Goal: Task Accomplishment & Management: Manage account settings

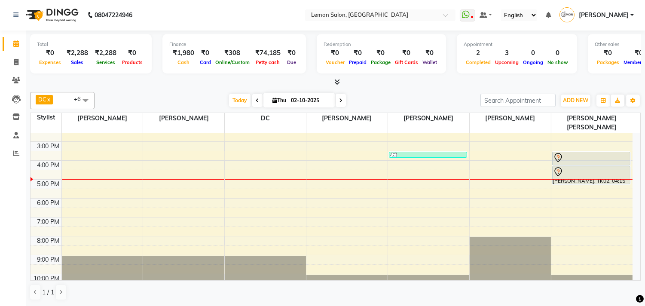
scroll to position [109, 0]
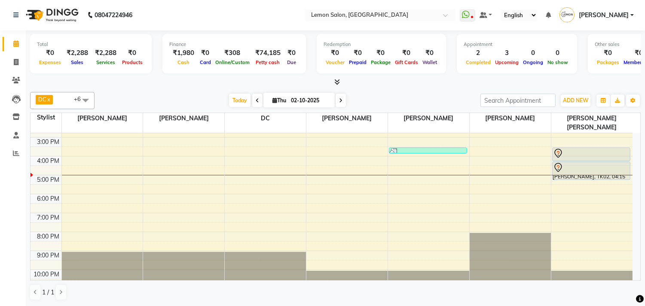
click at [156, 205] on div "9:00 AM 10:00 AM 11:00 AM 12:00 PM 1:00 PM 2:00 PM 3:00 PM 4:00 PM 5:00 PM 6:00…" at bounding box center [332, 156] width 602 height 264
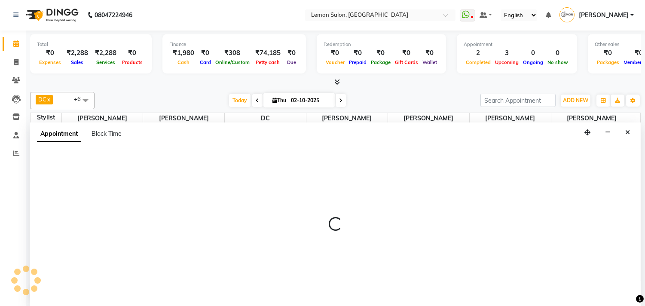
select select "7385"
select select "tentative"
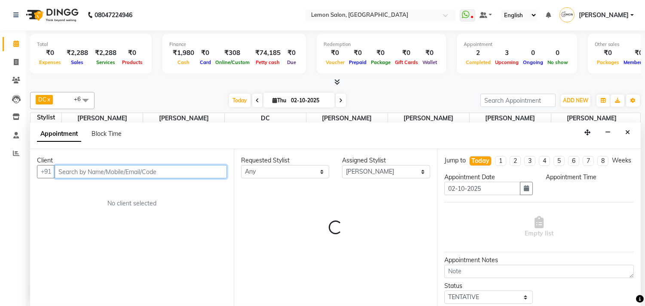
select select "1140"
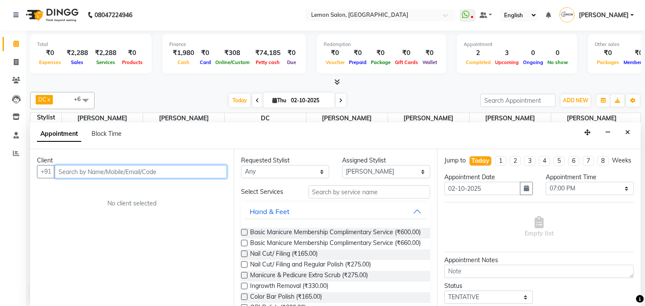
click at [83, 175] on input "text" at bounding box center [141, 171] width 172 height 13
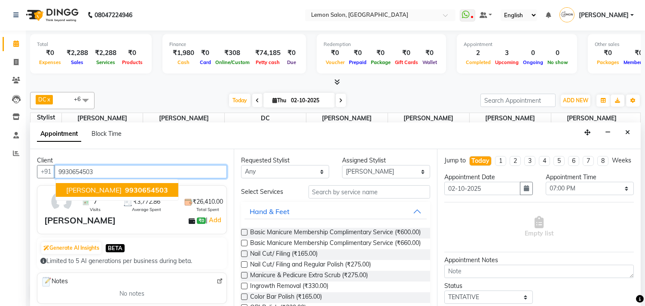
click at [103, 184] on button "Smita Sheth 9930654503" at bounding box center [117, 190] width 123 height 14
type input "9930654503"
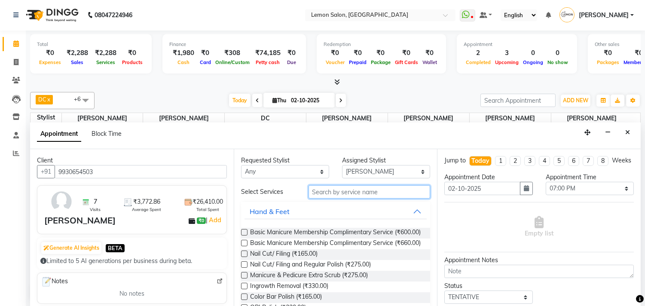
click at [322, 192] on input "text" at bounding box center [370, 191] width 122 height 13
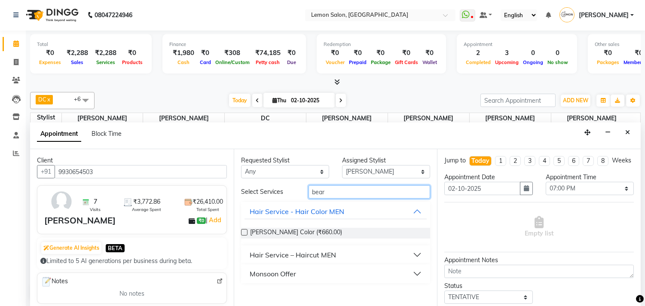
type input "bear"
click at [265, 250] on div "Hair Service – Haircut MEN" at bounding box center [293, 255] width 86 height 10
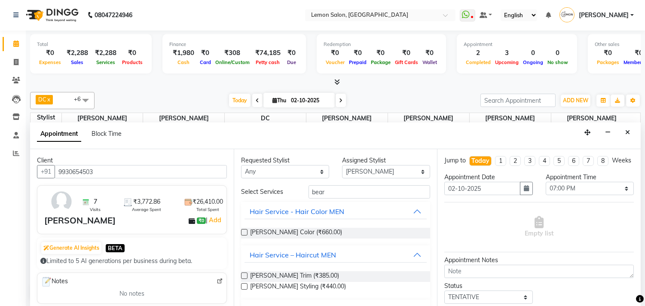
click at [243, 284] on label at bounding box center [244, 286] width 6 height 6
click at [243, 285] on input "checkbox" at bounding box center [244, 288] width 6 height 6
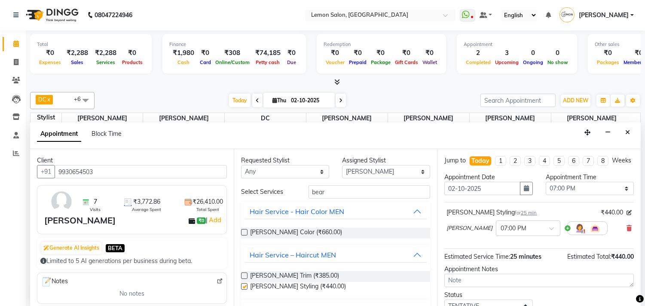
checkbox input "false"
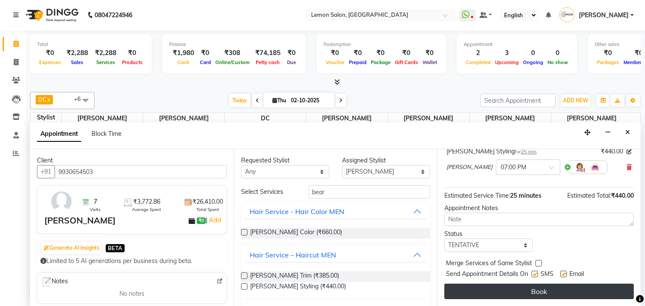
scroll to position [69, 0]
click at [494, 297] on button "Book" at bounding box center [540, 291] width 190 height 15
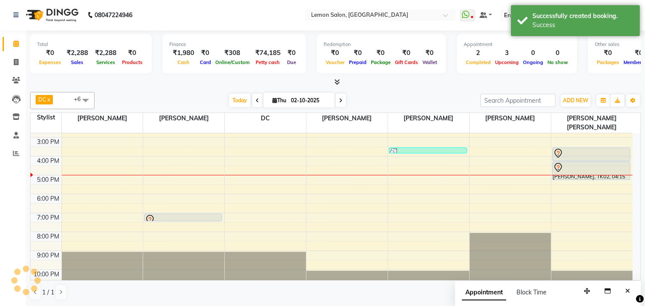
scroll to position [0, 0]
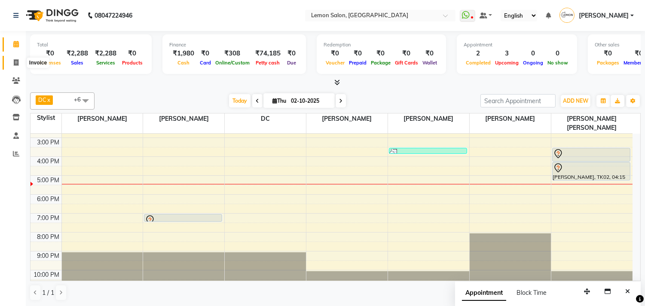
click at [18, 64] on icon at bounding box center [16, 62] width 5 height 6
select select "service"
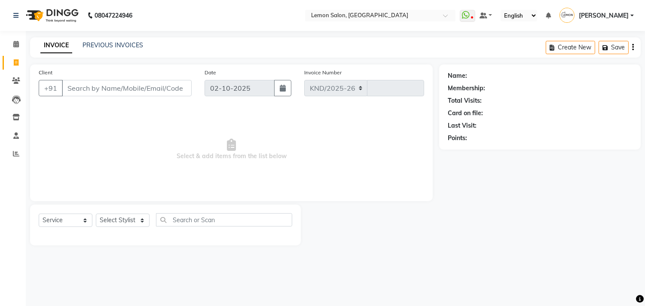
select select "569"
type input "1886"
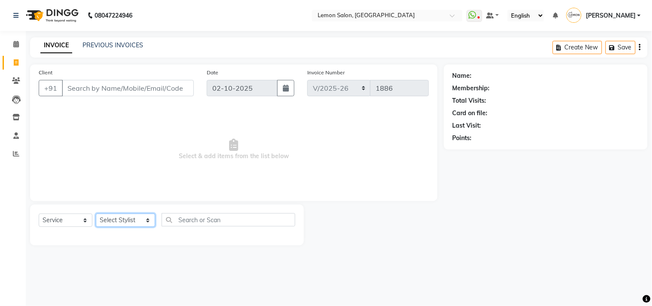
click at [106, 218] on select "Select Stylist Arun Arndive [PERSON_NAME] Danish [PERSON_NAME] [PERSON_NAME] [P…" at bounding box center [125, 220] width 59 height 13
select select "92039"
click at [96, 214] on select "Select Stylist Arun Arndive [PERSON_NAME] Danish [PERSON_NAME] [PERSON_NAME] [P…" at bounding box center [125, 220] width 59 height 13
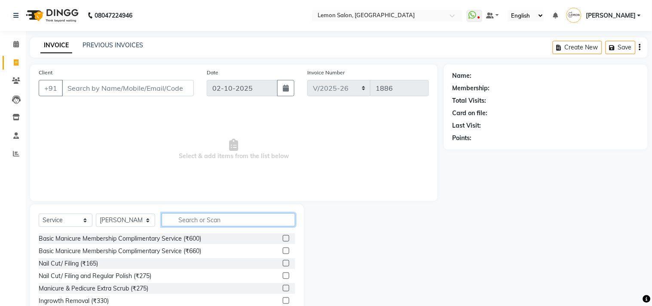
click at [177, 216] on input "text" at bounding box center [229, 219] width 134 height 13
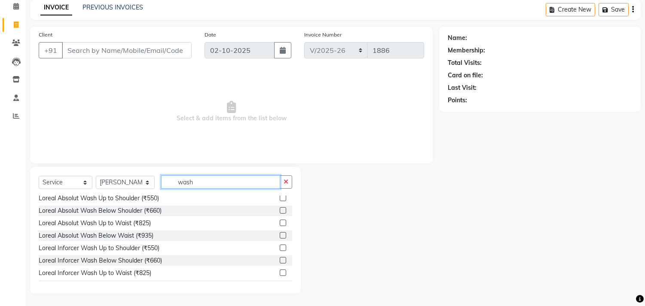
scroll to position [286, 0]
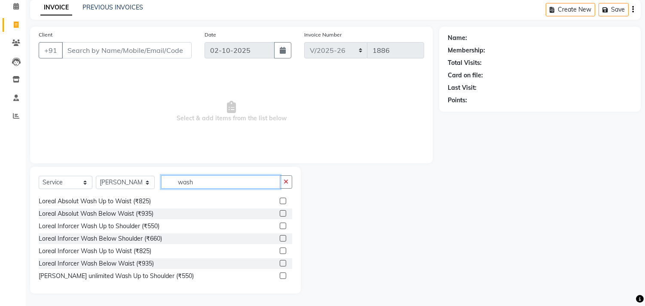
type input "wash"
click at [280, 239] on label at bounding box center [283, 238] width 6 height 6
click at [280, 239] on input "checkbox" at bounding box center [283, 239] width 6 height 6
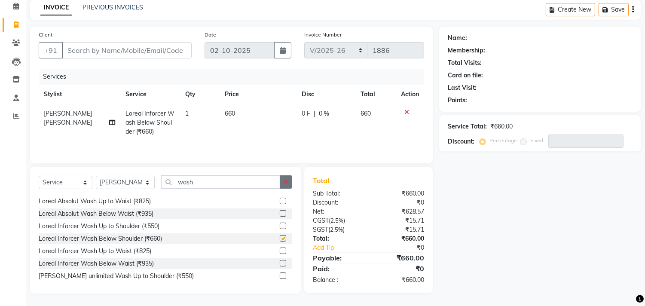
checkbox input "false"
click at [285, 178] on button "button" at bounding box center [286, 181] width 12 height 13
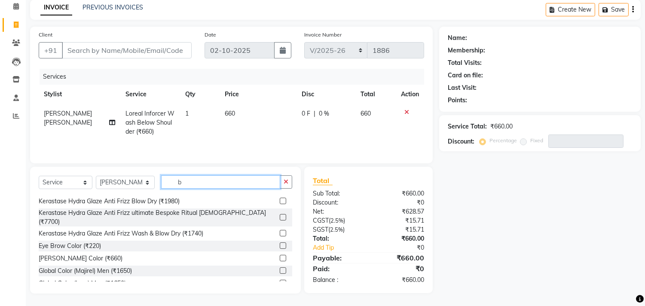
scroll to position [37, 0]
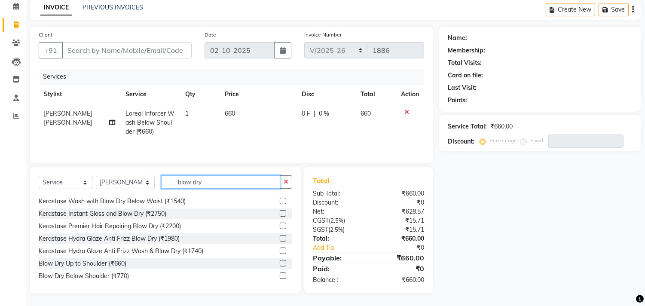
type input "blow dry"
drag, startPoint x: 277, startPoint y: 276, endPoint x: 269, endPoint y: 270, distance: 10.1
click at [280, 276] on label at bounding box center [283, 276] width 6 height 6
click at [280, 276] on input "checkbox" at bounding box center [283, 276] width 6 height 6
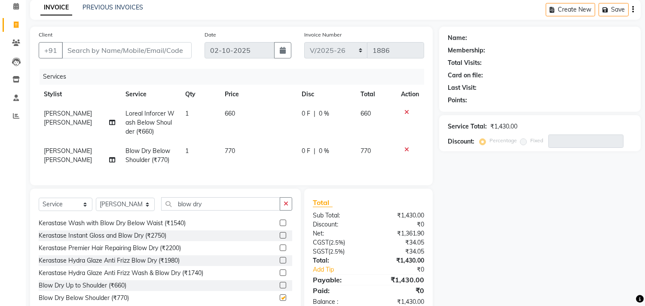
checkbox input "false"
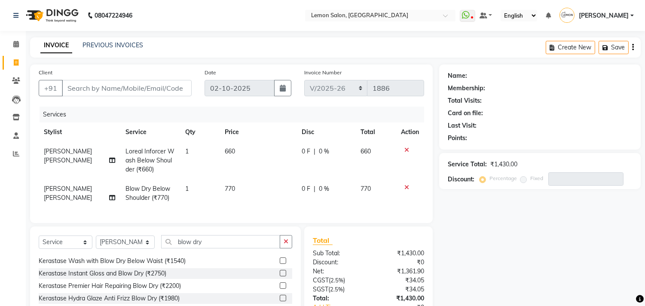
scroll to position [67, 0]
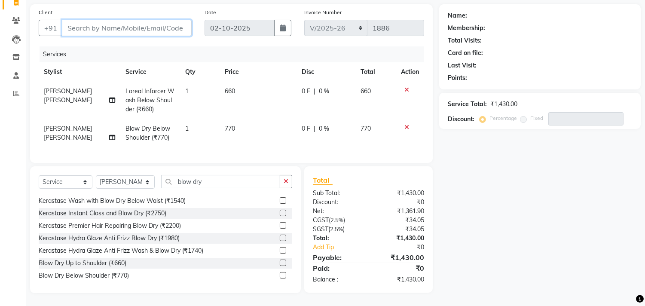
click at [79, 26] on input "Client" at bounding box center [127, 28] width 130 height 16
type input "9"
type input "0"
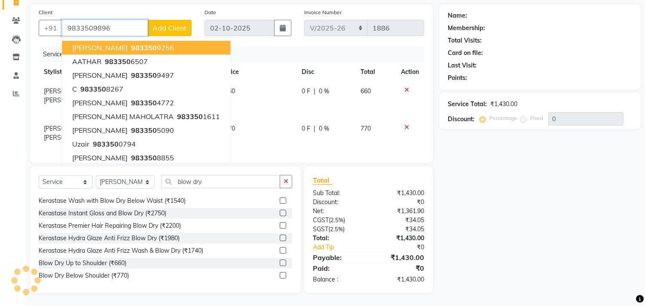
type input "9833509896"
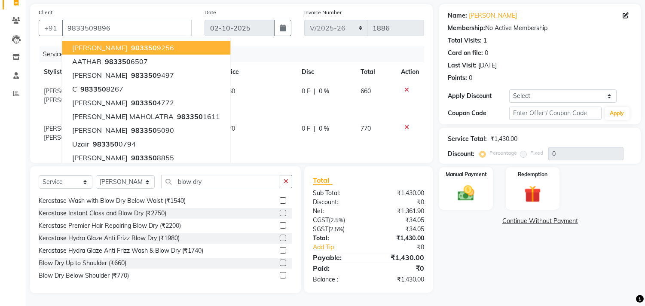
click at [224, 46] on div "Services" at bounding box center [235, 54] width 391 height 16
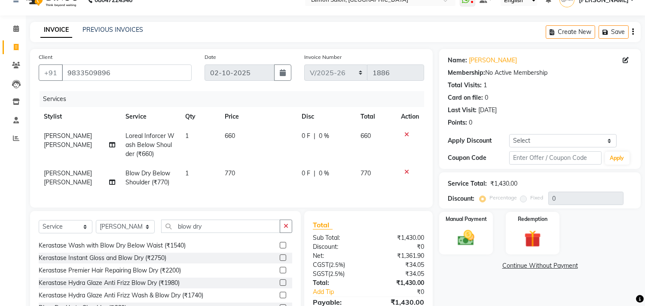
scroll to position [0, 0]
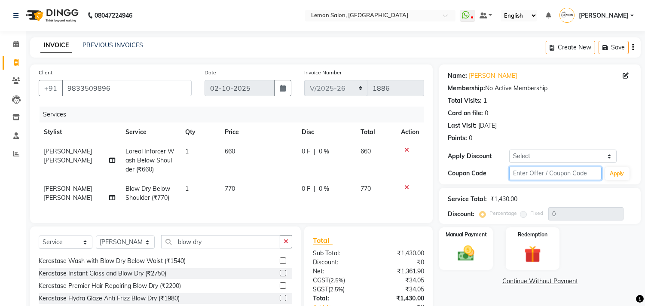
click at [516, 169] on input "text" at bounding box center [555, 173] width 92 height 13
type input "fst20"
click at [488, 77] on link "Aartie Anand" at bounding box center [493, 75] width 48 height 9
click at [164, 158] on span "Loreal Inforcer Wash Below Shoulder (₹660)" at bounding box center [150, 160] width 49 height 26
select select "92039"
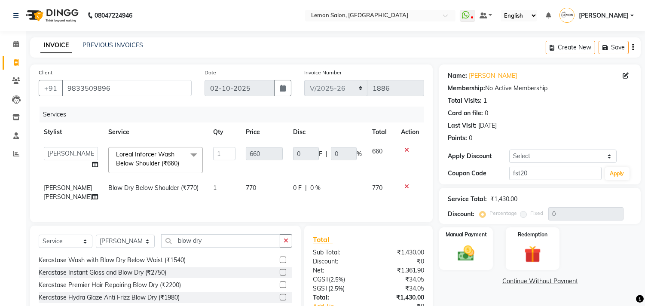
click at [164, 158] on span "Loreal Inforcer Wash Below Shoulder (₹660) x" at bounding box center [152, 159] width 76 height 18
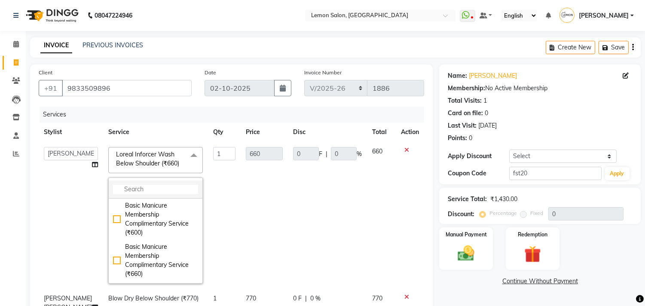
click at [135, 190] on input "multiselect-search" at bounding box center [155, 189] width 85 height 9
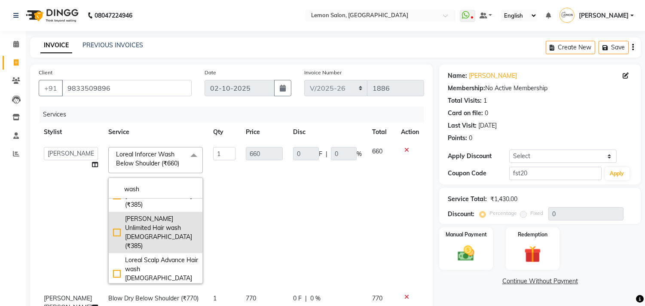
scroll to position [525, 0]
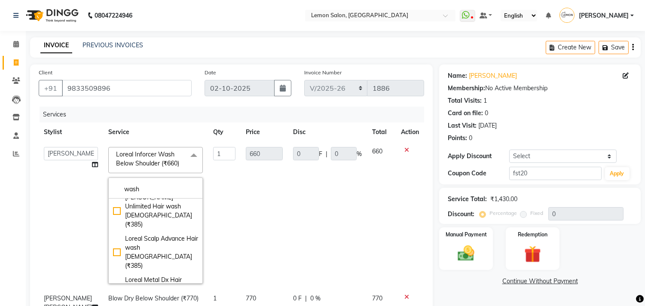
type input "wash"
checkbox input "true"
checkbox input "false"
type input "550"
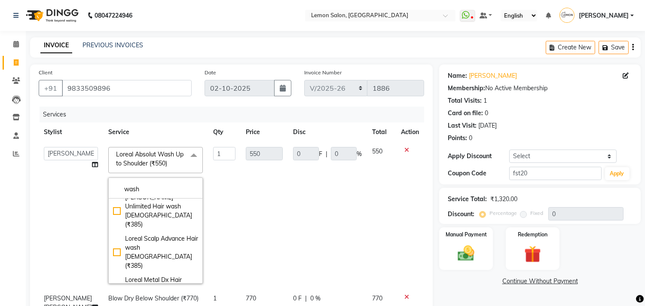
click at [211, 182] on td "1" at bounding box center [224, 215] width 33 height 147
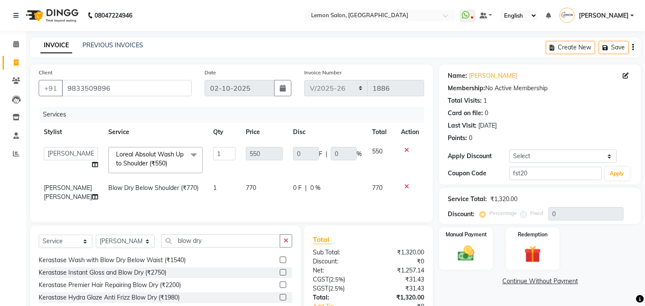
click at [178, 191] on span "Blow Dry Below Shoulder (₹770)" at bounding box center [153, 188] width 90 height 8
select select "92039"
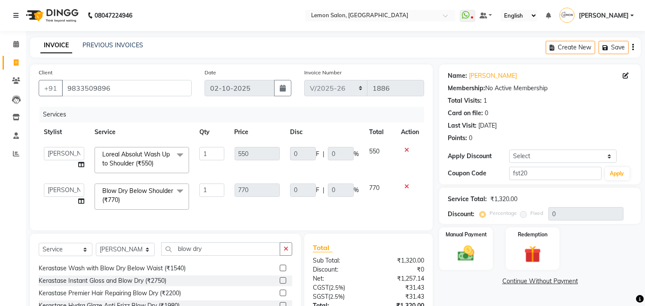
click at [178, 191] on span at bounding box center [180, 192] width 17 height 16
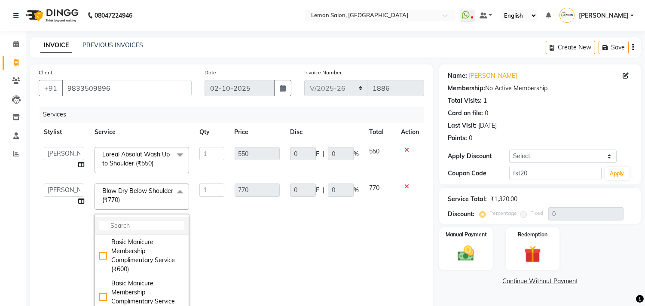
click at [139, 228] on input "multiselect-search" at bounding box center [141, 225] width 85 height 9
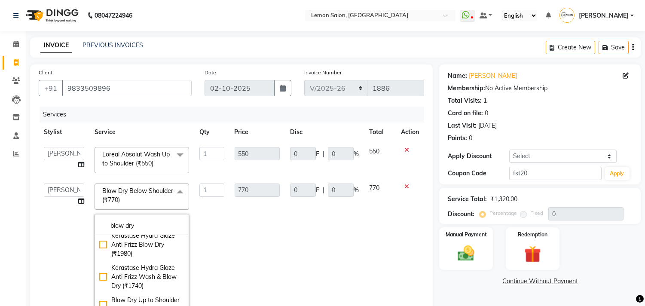
scroll to position [239, 0]
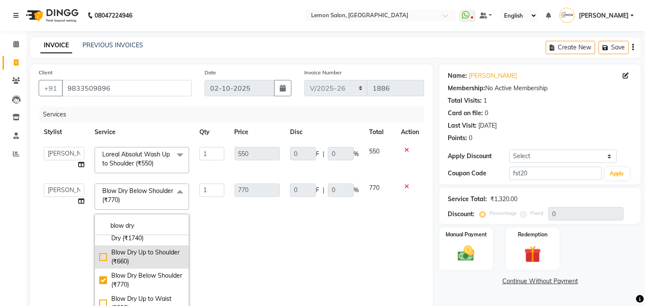
type input "blow dry"
click at [101, 259] on div "Blow Dry Up to Shoulder (₹660)" at bounding box center [141, 257] width 85 height 18
checkbox input "true"
checkbox input "false"
type input "660"
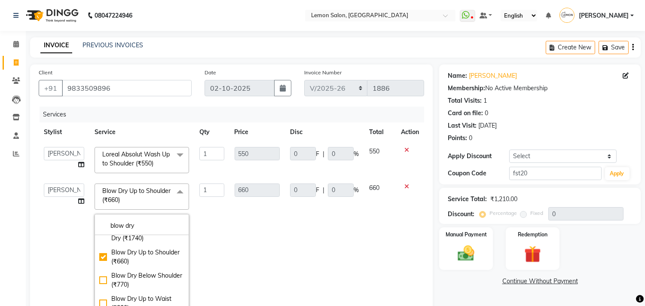
click at [316, 223] on td "0 F | 0 %" at bounding box center [324, 251] width 79 height 147
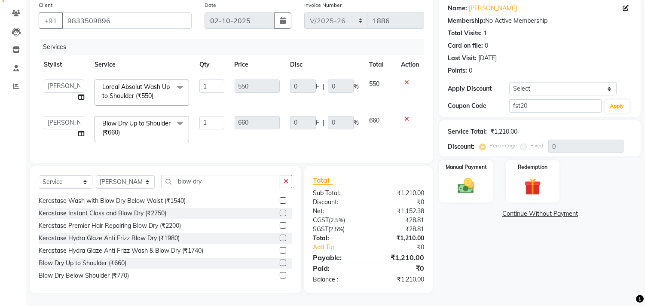
scroll to position [0, 0]
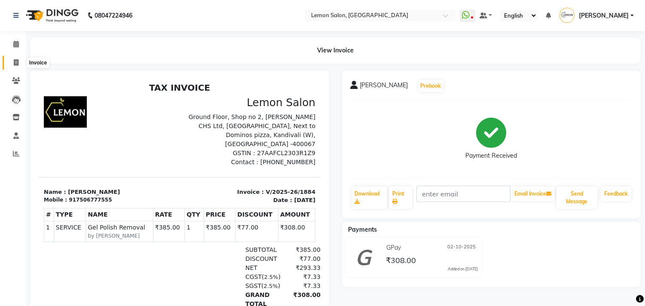
click at [14, 63] on icon at bounding box center [16, 62] width 5 height 6
select select "service"
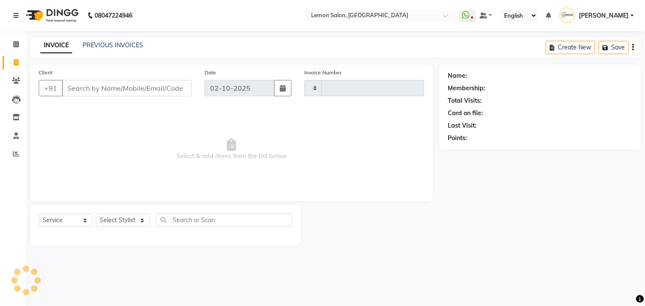
type input "1885"
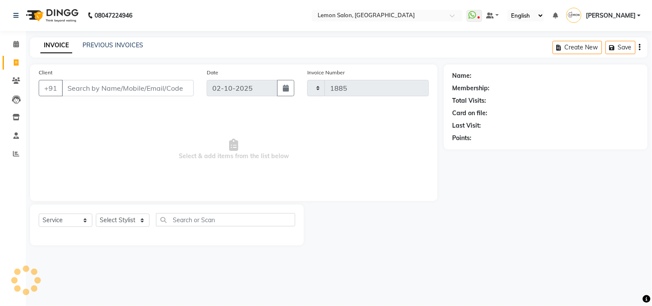
select select "569"
click at [112, 228] on div "Select Service Product Membership Package Voucher Prepaid Gift Card Select Styl…" at bounding box center [167, 223] width 257 height 20
click at [110, 218] on select "Select Stylist Arun Arndive Ashfak Danish Mansoori DC Faheem Malik Kajal Pawar …" at bounding box center [125, 220] width 59 height 13
select select "60413"
click at [96, 214] on select "Select Stylist Arun Arndive Ashfak Danish Mansoori DC Faheem Malik Kajal Pawar …" at bounding box center [125, 220] width 59 height 13
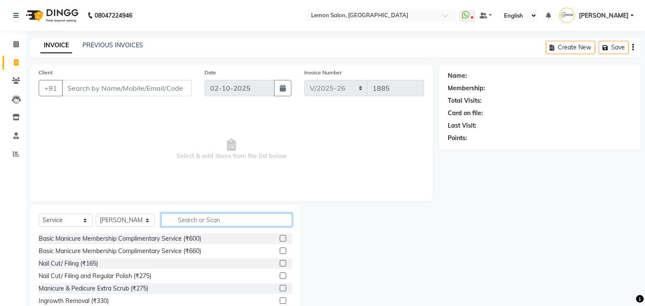
click at [208, 222] on input "text" at bounding box center [226, 219] width 131 height 13
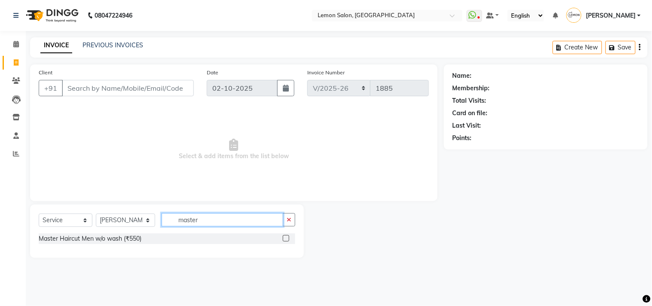
type input "master"
click at [284, 239] on label at bounding box center [286, 238] width 6 height 6
click at [284, 239] on input "checkbox" at bounding box center [286, 239] width 6 height 6
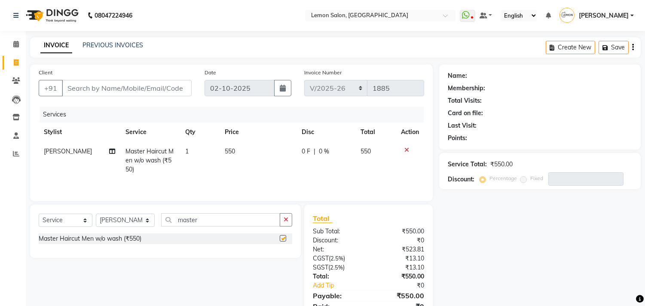
checkbox input "false"
click at [70, 87] on input "Client" at bounding box center [127, 88] width 130 height 16
type input "8"
type input "0"
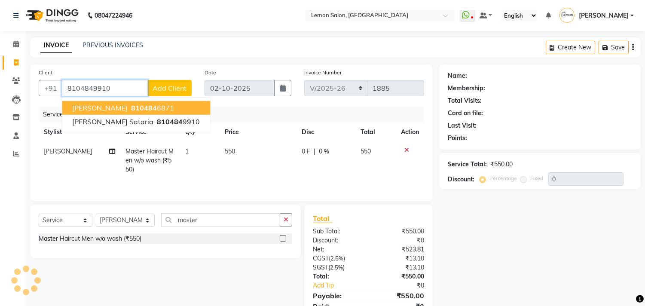
type input "8104849910"
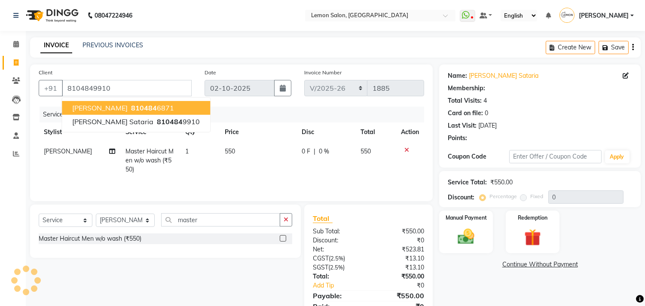
select select "1: Object"
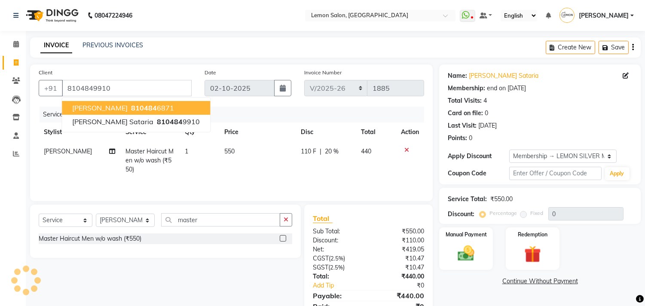
type input "20"
click at [251, 101] on div "Date 02-10-2025" at bounding box center [248, 85] width 100 height 35
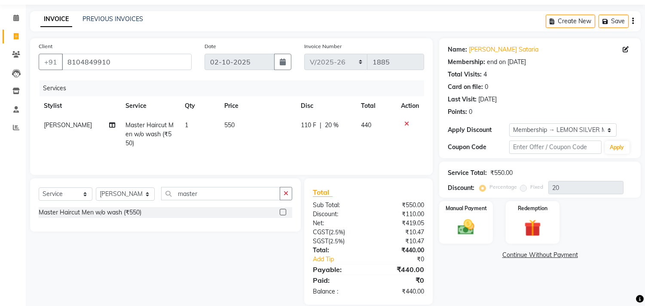
scroll to position [39, 0]
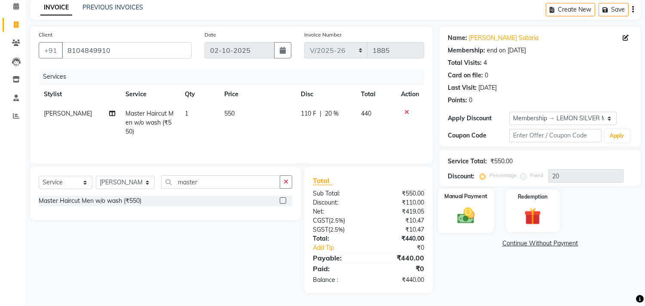
click at [469, 215] on img at bounding box center [466, 216] width 28 height 20
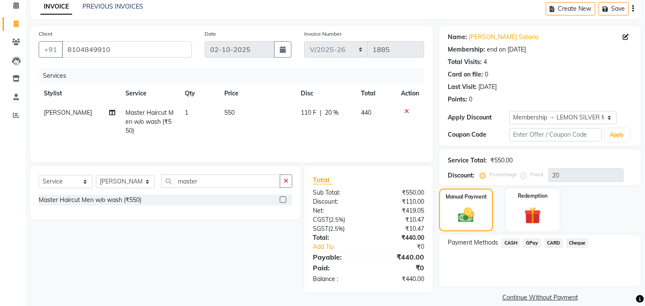
click at [535, 241] on span "GPay" at bounding box center [533, 243] width 18 height 10
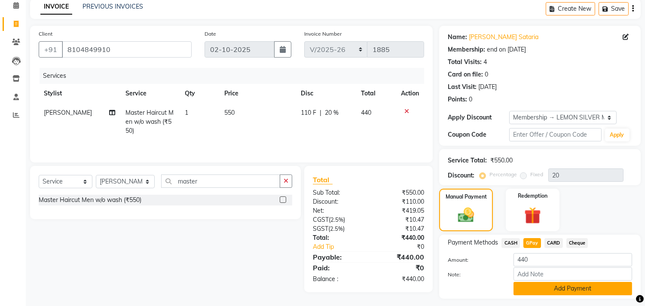
click at [533, 289] on button "Add Payment" at bounding box center [573, 288] width 119 height 13
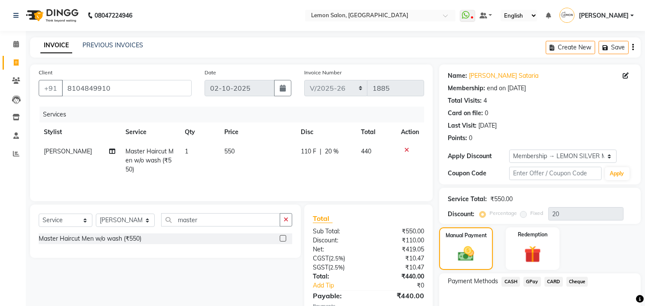
scroll to position [99, 0]
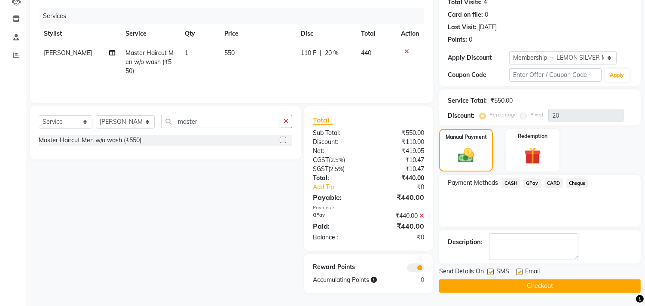
click at [488, 284] on button "Checkout" at bounding box center [540, 285] width 202 height 13
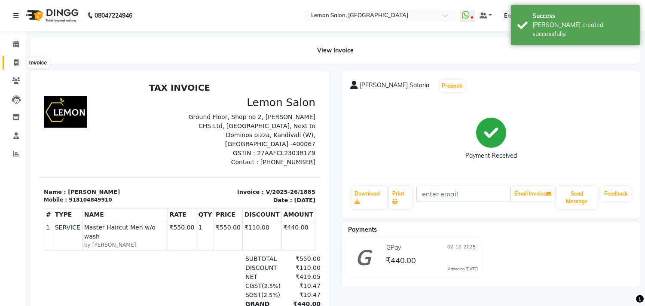
click at [10, 61] on span at bounding box center [16, 63] width 15 height 10
select select "service"
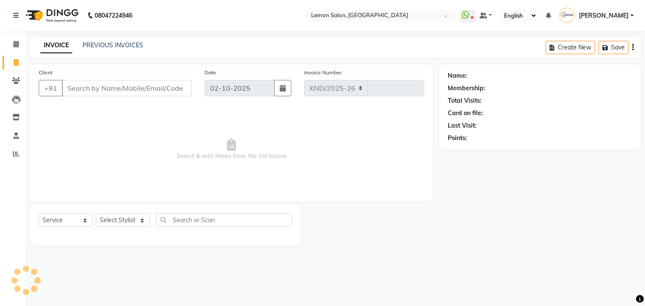
select select "569"
type input "1886"
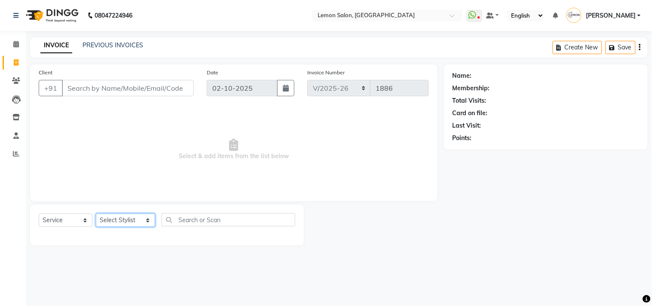
click at [122, 223] on select "Select Stylist Arun Arndive Ashfak Danish Mansoori DC Faheem Malik Kajal Pawar …" at bounding box center [125, 220] width 59 height 13
select select "92039"
click at [96, 214] on select "Select Stylist Arun Arndive Ashfak Danish Mansoori DC Faheem Malik Kajal Pawar …" at bounding box center [125, 220] width 59 height 13
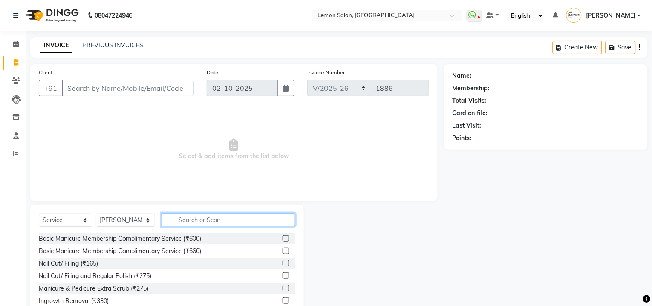
click at [179, 217] on input "text" at bounding box center [229, 219] width 134 height 13
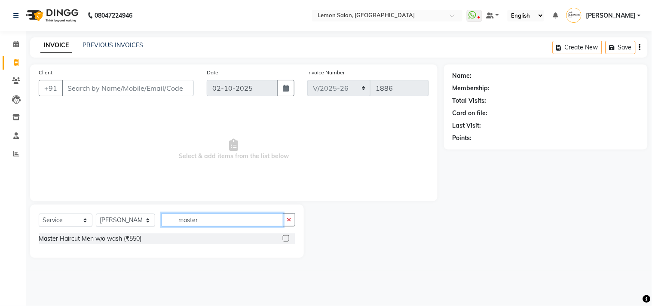
type input "master"
click at [287, 239] on label at bounding box center [286, 238] width 6 height 6
click at [287, 239] on input "checkbox" at bounding box center [286, 239] width 6 height 6
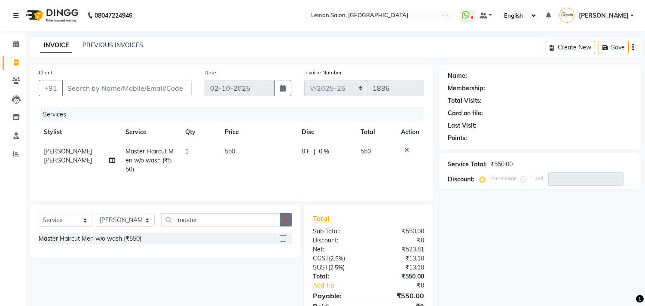
checkbox input "false"
click at [289, 224] on button "button" at bounding box center [286, 219] width 12 height 13
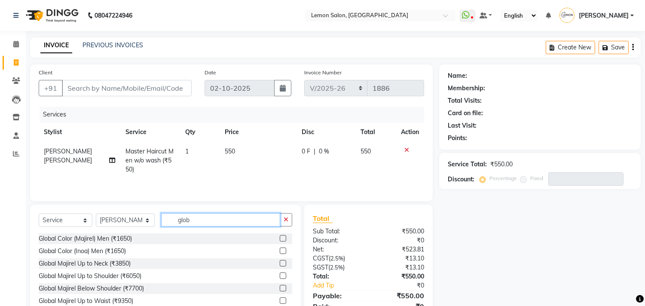
type input "glob"
click at [280, 242] on div at bounding box center [283, 239] width 6 height 9
click at [280, 237] on label at bounding box center [283, 238] width 6 height 6
click at [280, 237] on input "checkbox" at bounding box center [283, 239] width 6 height 6
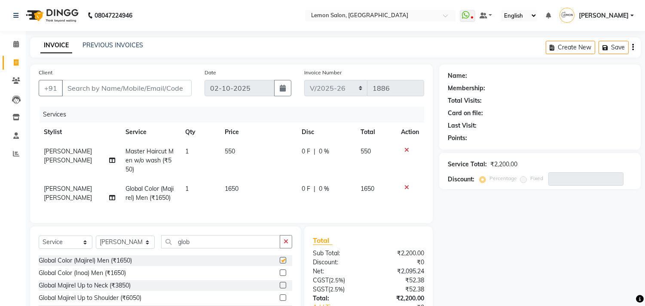
checkbox input "false"
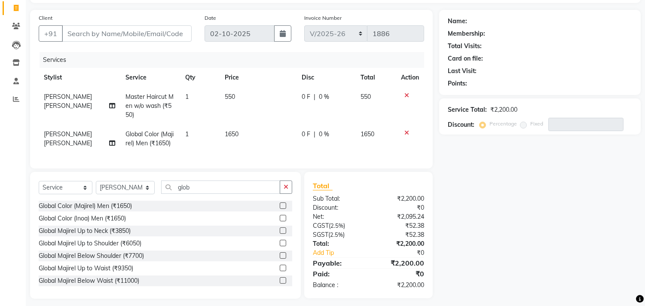
scroll to position [67, 0]
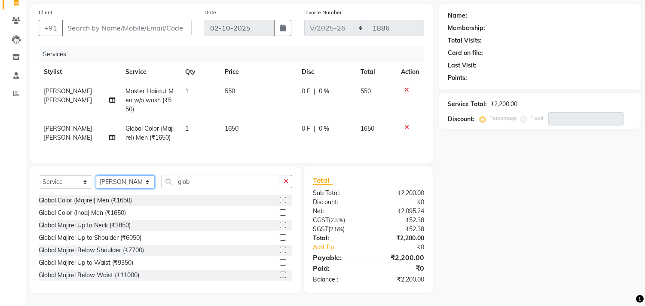
click at [117, 187] on select "Select Stylist Arun Arndive Ashfak Danish Mansoori DC Faheem Malik Kajal Pawar …" at bounding box center [125, 181] width 59 height 13
click at [130, 188] on select "Select Stylist Arun Arndive Ashfak Danish Mansoori DC Faheem Malik Kajal Pawar …" at bounding box center [125, 181] width 59 height 13
click at [108, 183] on select "Select Stylist Arun Arndive Ashfak Danish Mansoori DC Faheem Malik Kajal Pawar …" at bounding box center [125, 181] width 59 height 13
select select "7383"
click at [96, 176] on select "Select Stylist Arun Arndive Ashfak Danish Mansoori DC Faheem Malik Kajal Pawar …" at bounding box center [125, 181] width 59 height 13
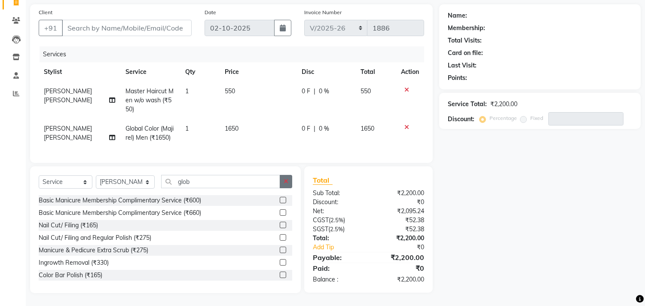
click at [286, 184] on icon "button" at bounding box center [286, 181] width 5 height 6
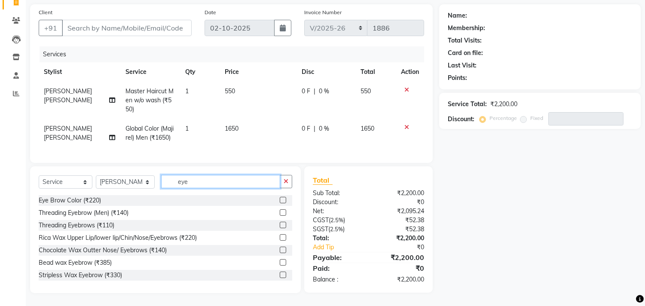
type input "eye"
click at [280, 224] on label at bounding box center [283, 225] width 6 height 6
click at [280, 224] on input "checkbox" at bounding box center [283, 226] width 6 height 6
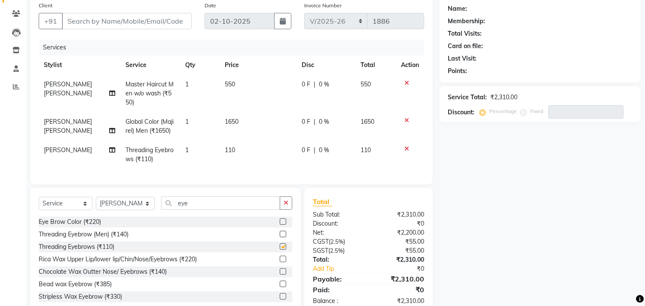
checkbox input "false"
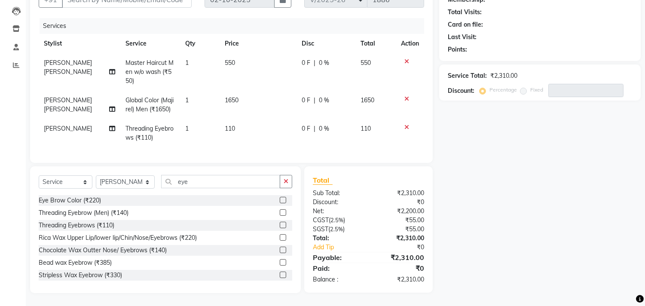
click at [280, 208] on div at bounding box center [286, 213] width 12 height 11
click at [280, 213] on label at bounding box center [283, 212] width 6 height 6
click at [280, 213] on input "checkbox" at bounding box center [283, 213] width 6 height 6
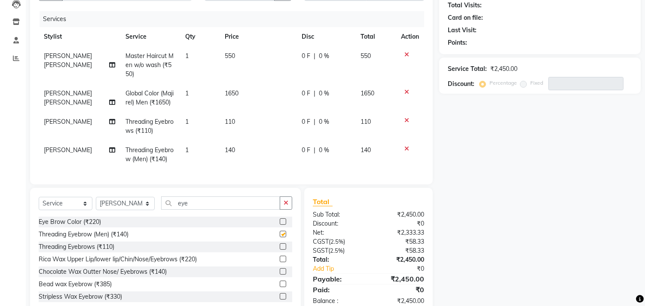
checkbox input "false"
click at [406, 118] on icon at bounding box center [407, 120] width 5 height 6
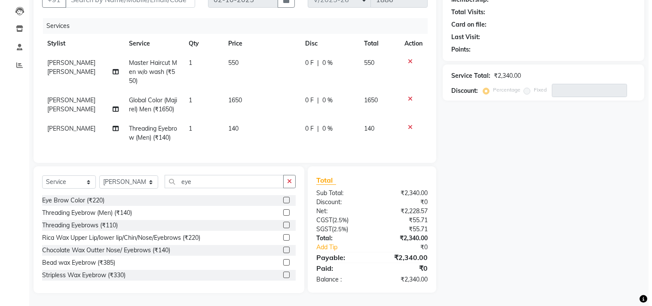
scroll to position [48, 0]
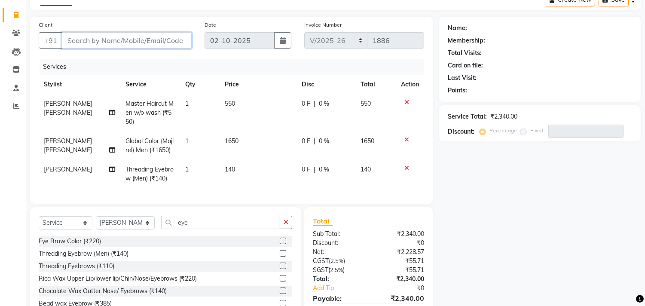
click at [85, 40] on input "Client" at bounding box center [127, 40] width 130 height 16
type input "9"
type input "0"
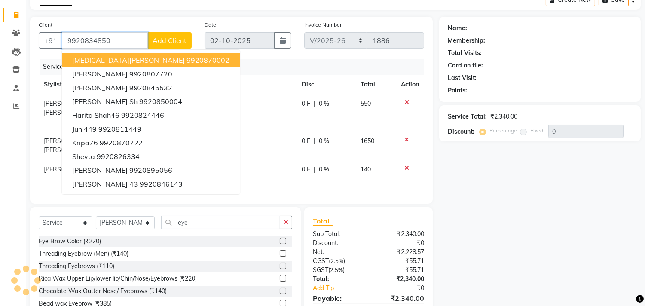
type input "9920834850"
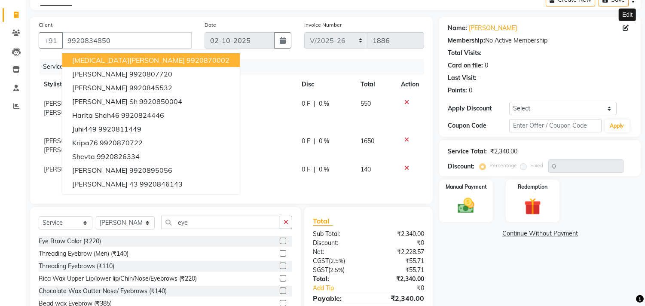
click at [627, 25] on icon at bounding box center [626, 28] width 6 height 6
select select "22"
select select "male"
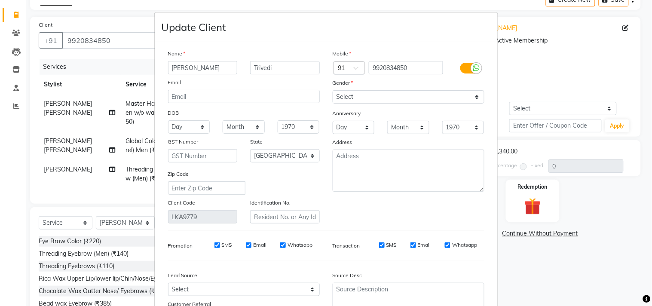
click at [286, 59] on div "Name" at bounding box center [244, 55] width 165 height 12
click at [285, 65] on input "Trivedi" at bounding box center [285, 67] width 70 height 13
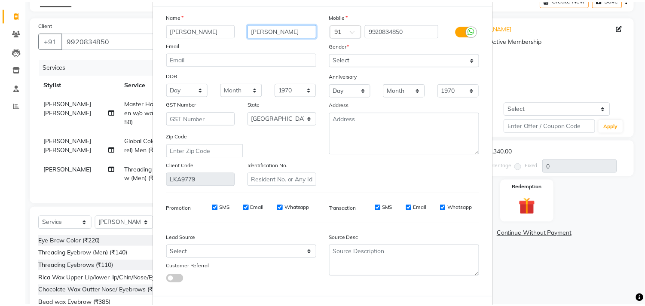
scroll to position [76, 0]
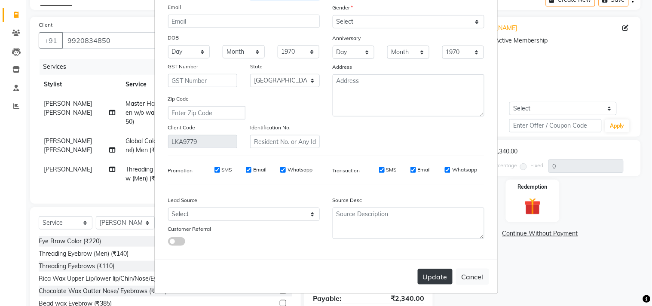
type input "Travadi"
click at [429, 278] on button "Update" at bounding box center [435, 276] width 35 height 15
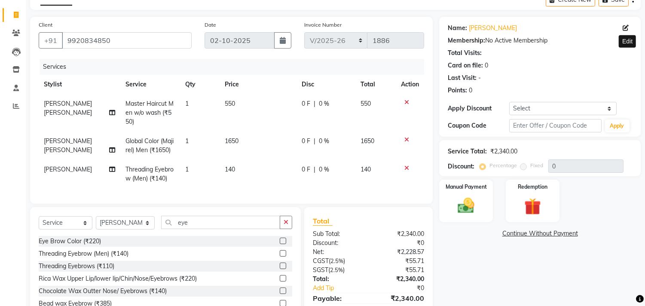
scroll to position [95, 0]
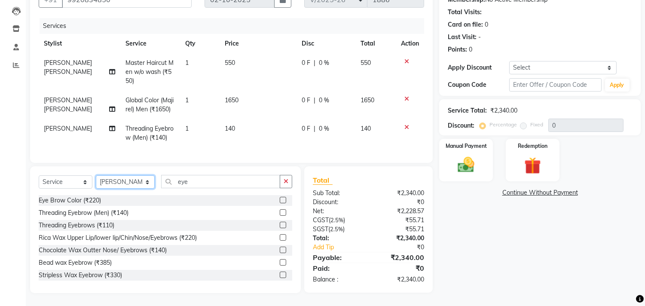
click at [123, 181] on select "Select Stylist Arun Arndive Ashfak Danish Mansoori DC Faheem Malik Kajal Pawar …" at bounding box center [125, 181] width 59 height 13
select select "92039"
click at [96, 176] on select "Select Stylist Arun Arndive Ashfak Danish Mansoori DC Faheem Malik Kajal Pawar …" at bounding box center [125, 181] width 59 height 13
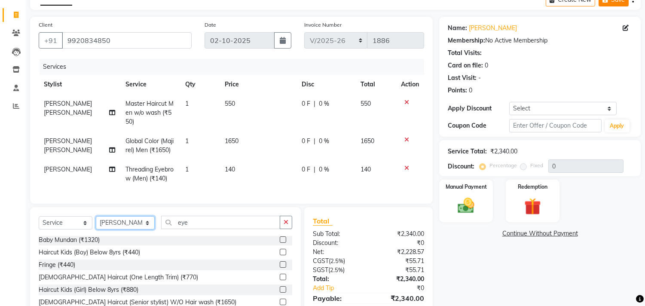
scroll to position [0, 0]
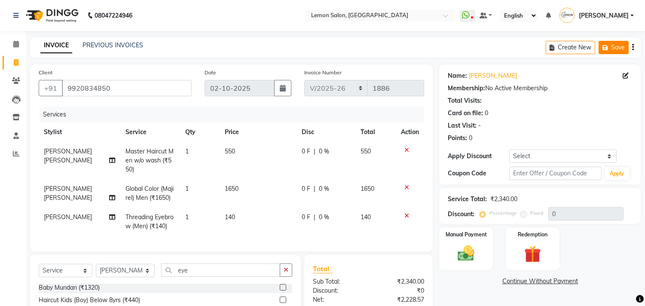
click at [616, 44] on button "Save" at bounding box center [614, 47] width 30 height 13
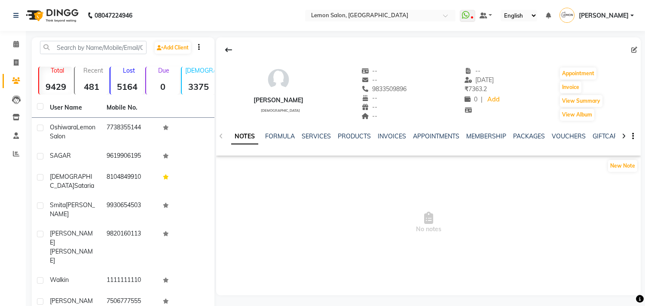
click at [325, 135] on link "SERVICES" at bounding box center [316, 136] width 29 height 8
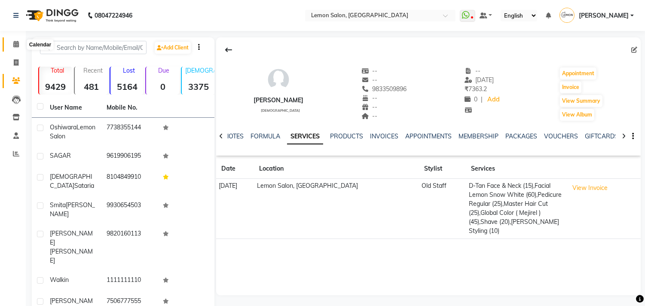
click at [12, 45] on span at bounding box center [16, 45] width 15 height 10
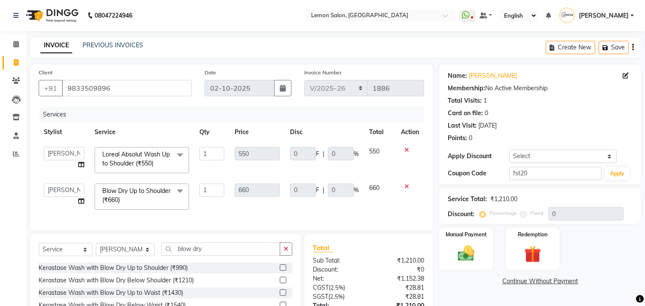
select select "569"
select select "92039"
select select "service"
select select "92039"
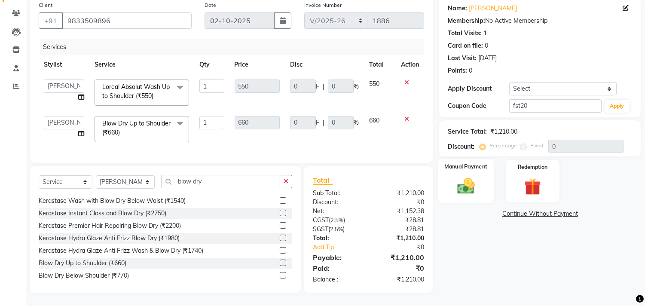
click at [459, 187] on img at bounding box center [466, 186] width 28 height 20
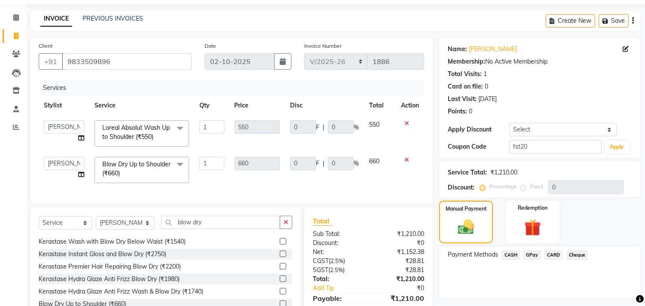
scroll to position [74, 0]
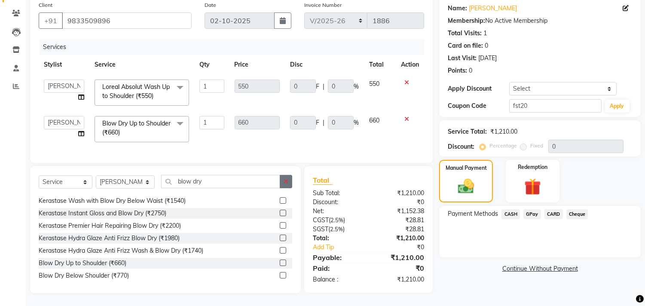
click at [281, 185] on button "button" at bounding box center [286, 181] width 12 height 13
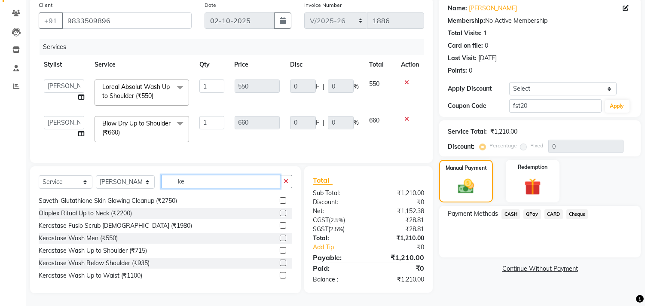
scroll to position [0, 0]
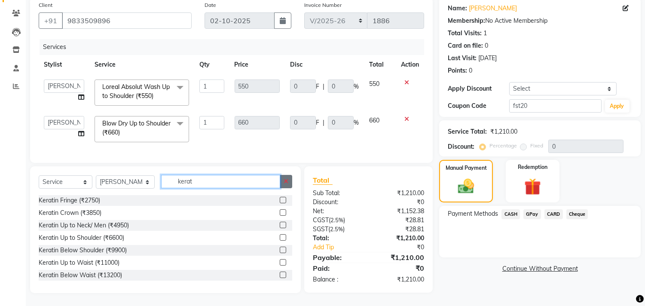
type input "kerat"
click at [284, 181] on icon "button" at bounding box center [286, 181] width 5 height 6
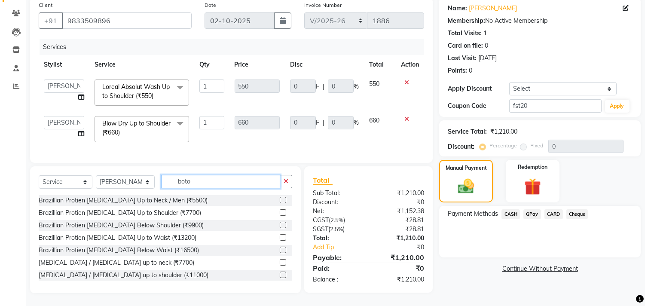
type input "boto"
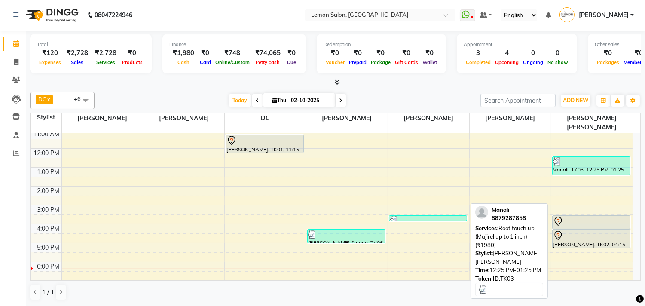
scroll to position [95, 0]
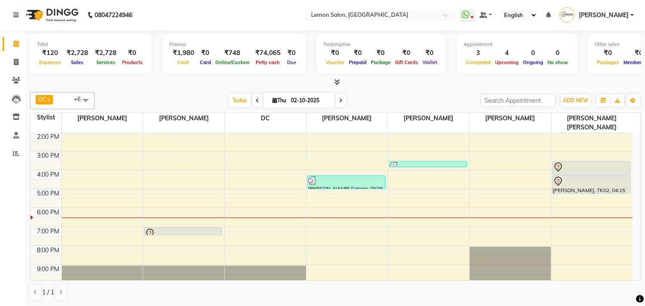
click at [306, 104] on input "02-10-2025" at bounding box center [309, 100] width 43 height 13
select select "10"
select select "2025"
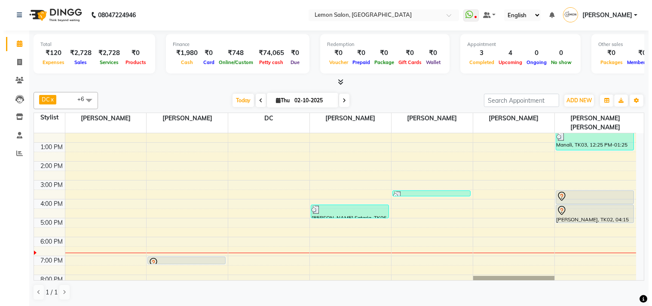
scroll to position [109, 0]
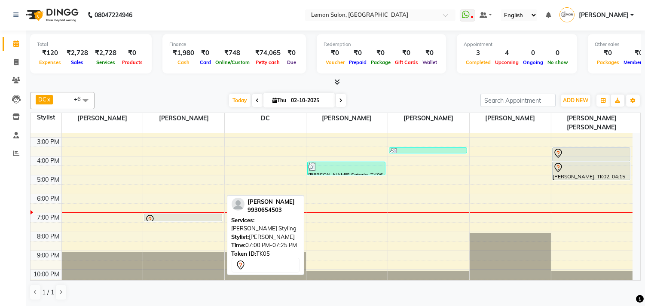
click at [175, 215] on div at bounding box center [183, 220] width 77 height 10
select select "7"
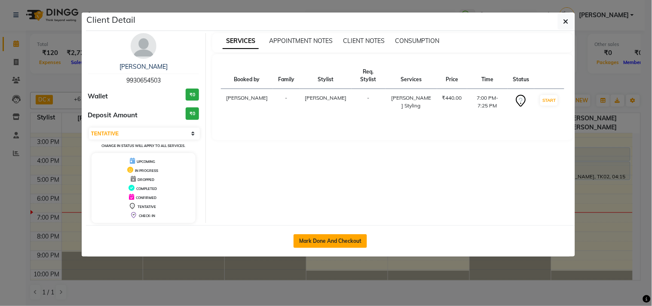
click at [310, 235] on button "Mark Done And Checkout" at bounding box center [331, 241] width 74 height 14
select select "569"
select select "service"
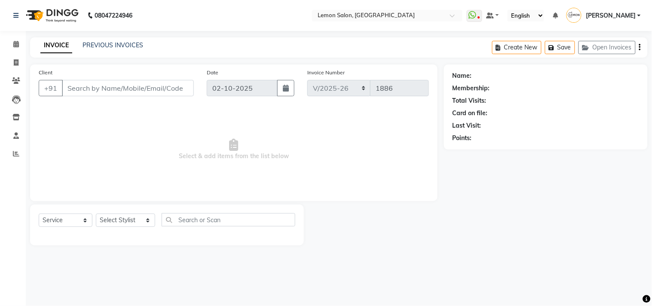
type input "9930654503"
select select "7385"
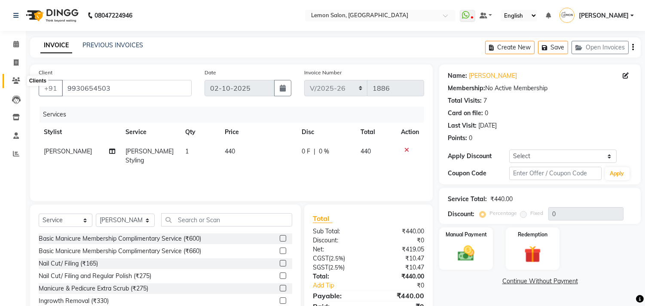
click at [9, 80] on span at bounding box center [16, 81] width 15 height 10
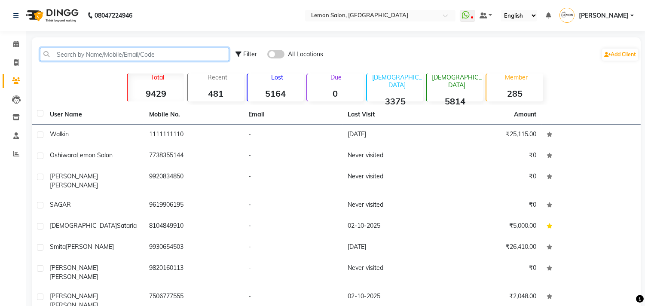
click at [101, 55] on input "text" at bounding box center [134, 54] width 189 height 13
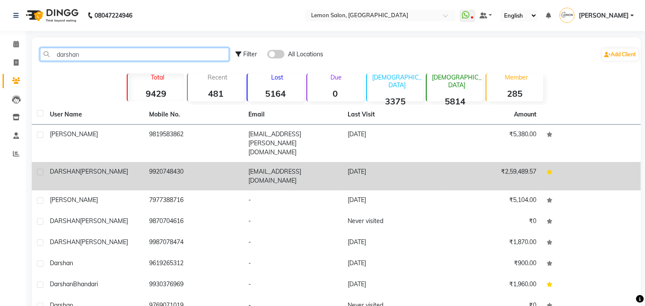
type input "darshan"
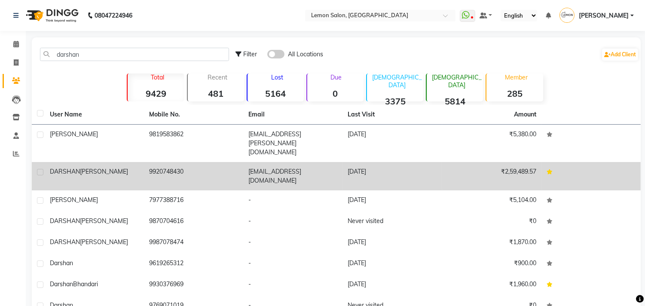
click at [56, 168] on span "DARSHAN" at bounding box center [65, 172] width 30 height 8
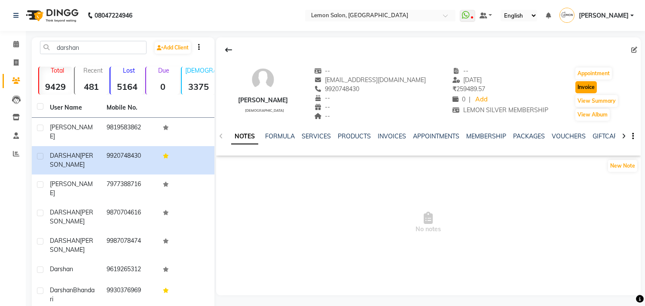
click at [576, 85] on button "Invoice" at bounding box center [586, 87] width 21 height 12
select select "569"
select select "service"
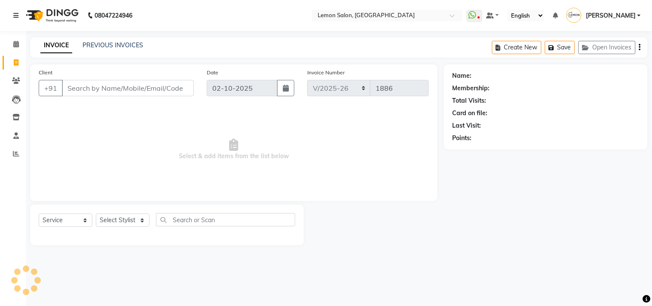
type input "9920748430"
select select "1: Object"
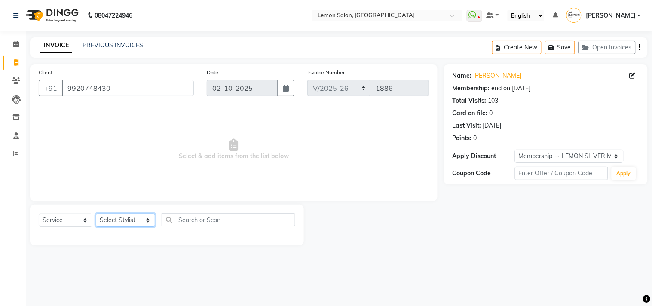
click at [106, 222] on select "Select Stylist Arun Arndive [PERSON_NAME] Danish [PERSON_NAME] [PERSON_NAME] [P…" at bounding box center [125, 220] width 59 height 13
select select "7385"
click at [96, 214] on select "Select Stylist Arun Arndive [PERSON_NAME] Danish [PERSON_NAME] [PERSON_NAME] [P…" at bounding box center [125, 220] width 59 height 13
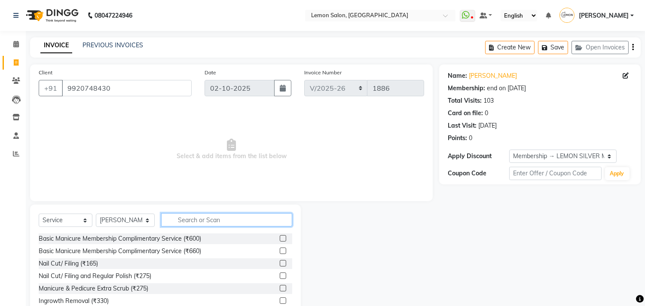
click at [194, 218] on input "text" at bounding box center [226, 219] width 131 height 13
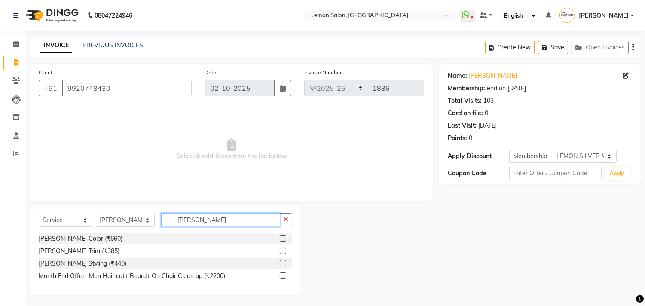
type input "beard"
click at [284, 261] on label at bounding box center [283, 263] width 6 height 6
click at [284, 261] on input "checkbox" at bounding box center [283, 264] width 6 height 6
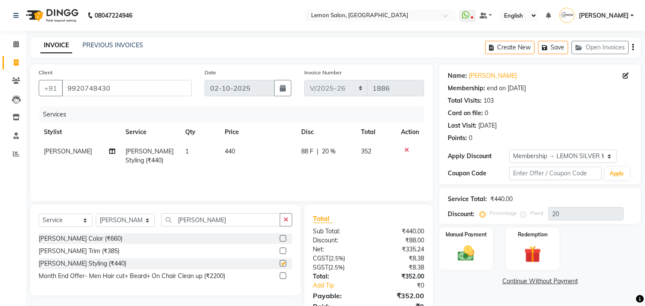
checkbox input "false"
click at [281, 239] on label at bounding box center [283, 238] width 6 height 6
click at [281, 239] on input "checkbox" at bounding box center [283, 239] width 6 height 6
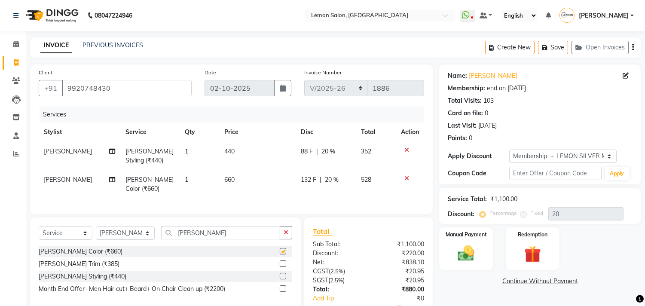
checkbox input "false"
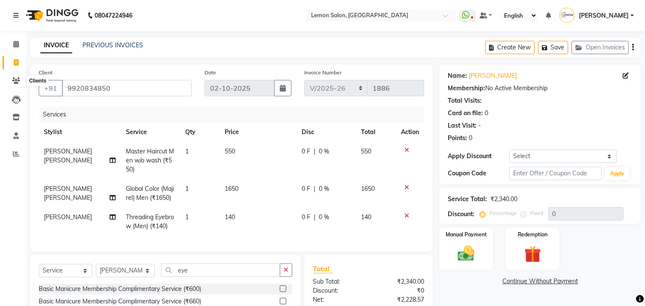
click at [16, 79] on icon at bounding box center [16, 80] width 8 height 6
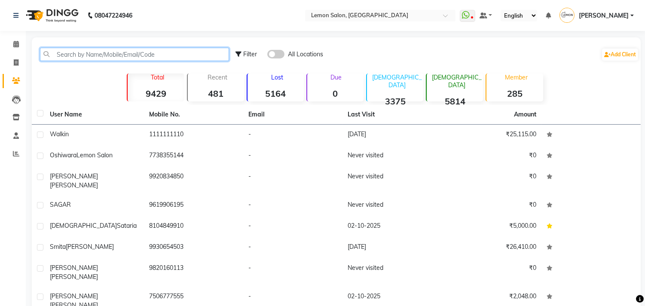
drag, startPoint x: 86, startPoint y: 49, endPoint x: 93, endPoint y: 48, distance: 6.9
click at [89, 49] on input "text" at bounding box center [134, 54] width 189 height 13
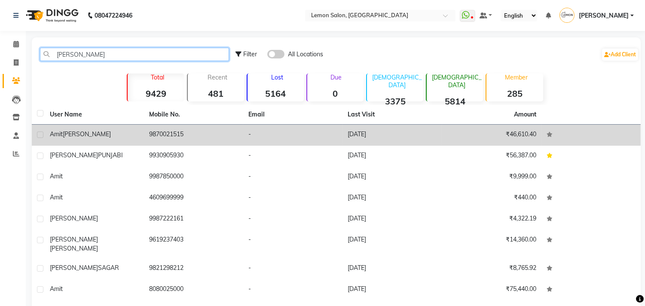
type input "[PERSON_NAME]"
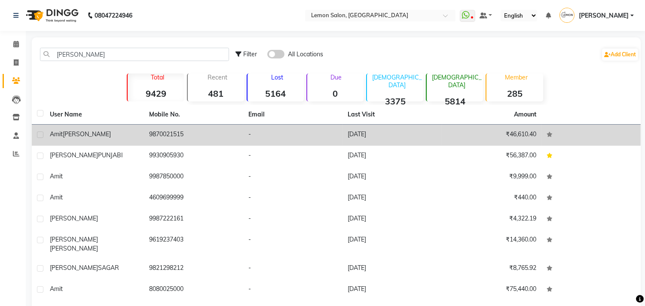
click at [80, 135] on span "[PERSON_NAME]" at bounding box center [87, 134] width 48 height 8
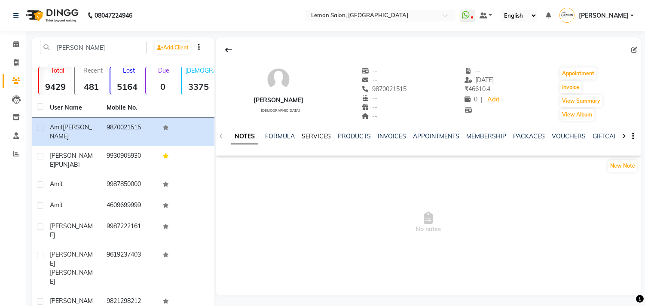
click at [308, 136] on link "SERVICES" at bounding box center [316, 136] width 29 height 8
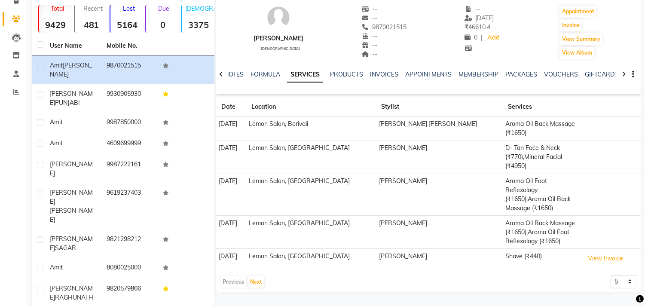
scroll to position [74, 0]
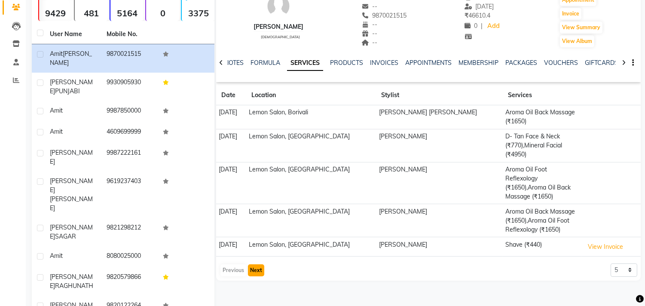
click at [258, 264] on button "Next" at bounding box center [256, 270] width 16 height 12
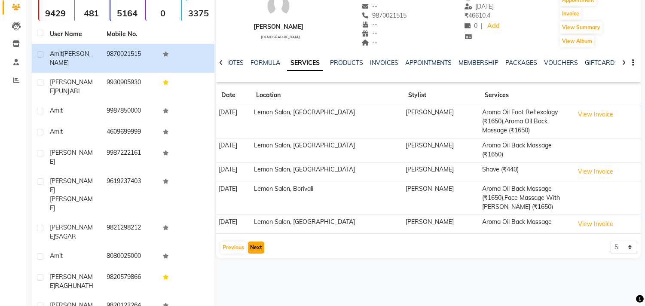
click at [254, 244] on button "Next" at bounding box center [256, 248] width 16 height 12
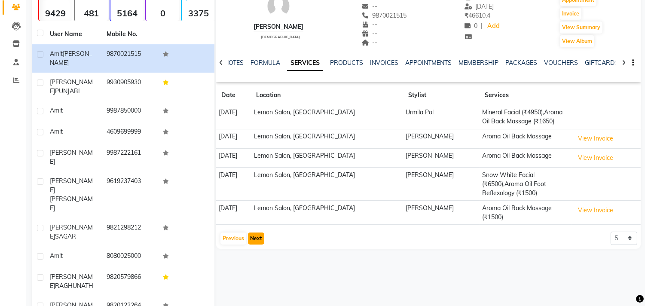
click at [257, 237] on button "Next" at bounding box center [256, 239] width 16 height 12
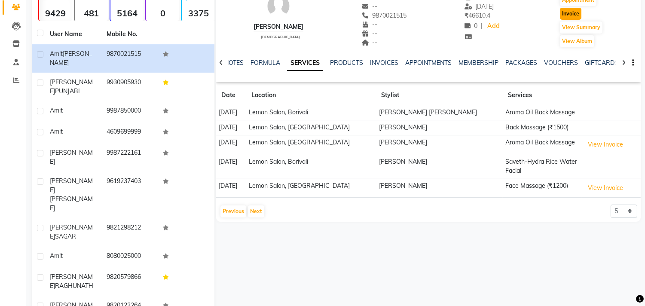
click at [573, 12] on button "Invoice" at bounding box center [570, 14] width 21 height 12
select select "service"
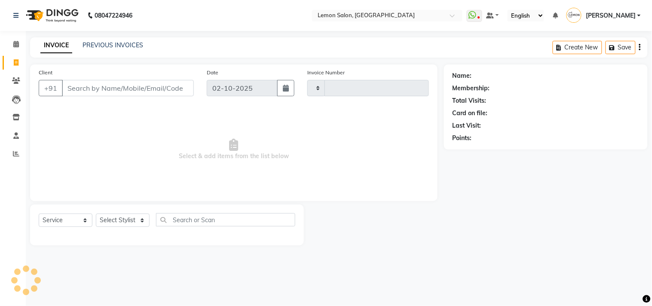
type input "1886"
select select "569"
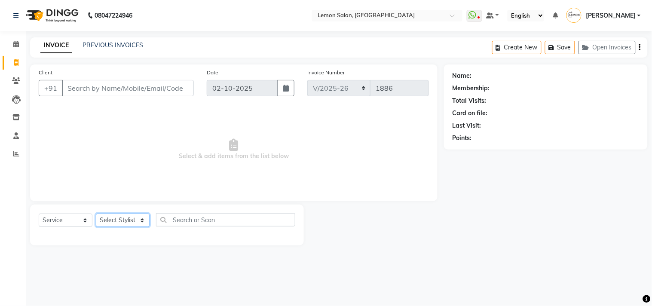
click at [128, 217] on select "Select Stylist" at bounding box center [123, 220] width 54 height 13
type input "9870021515"
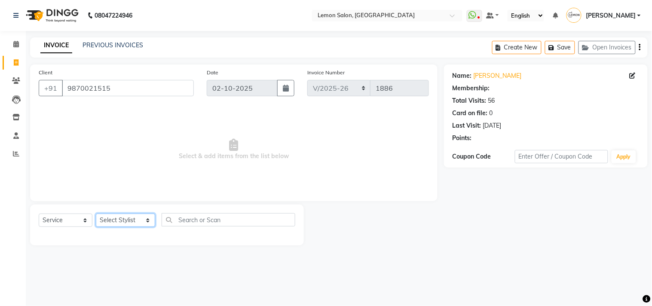
select select "1: Object"
click at [96, 214] on select "Select Stylist Arun Arndive [PERSON_NAME] Danish [PERSON_NAME] [PERSON_NAME] [P…" at bounding box center [125, 220] width 59 height 13
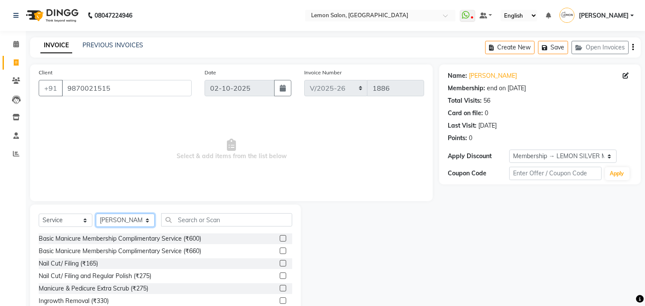
click at [139, 225] on select "Select Stylist Arun Arndive Ashfak Danish Mansoori DC Faheem Malik Kajal Pawar …" at bounding box center [125, 220] width 59 height 13
select select "7383"
click at [96, 214] on select "Select Stylist Arun Arndive Ashfak Danish Mansoori DC Faheem Malik Kajal Pawar …" at bounding box center [125, 220] width 59 height 13
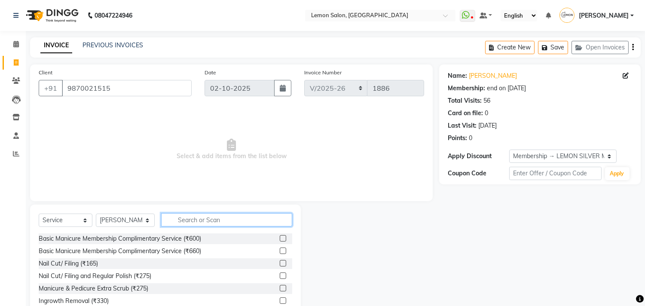
click at [200, 218] on input "text" at bounding box center [226, 219] width 131 height 13
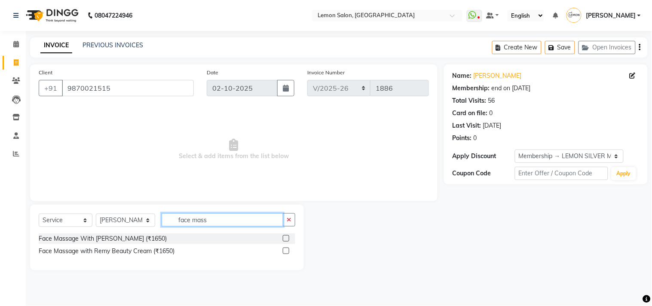
type input "face mass"
click at [286, 238] on label at bounding box center [286, 238] width 6 height 6
click at [286, 238] on input "checkbox" at bounding box center [286, 239] width 6 height 6
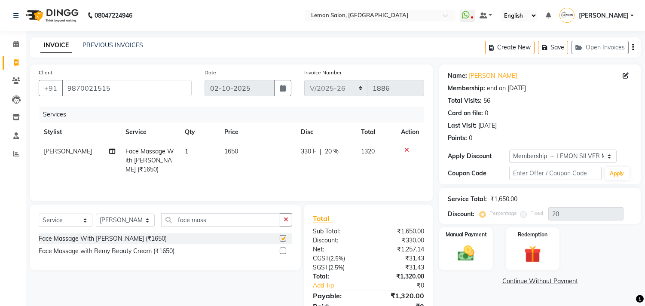
checkbox input "false"
click at [481, 71] on link "Amit Thakkar" at bounding box center [493, 75] width 48 height 9
click at [403, 149] on div at bounding box center [410, 150] width 18 height 6
click at [406, 149] on icon at bounding box center [407, 150] width 5 height 6
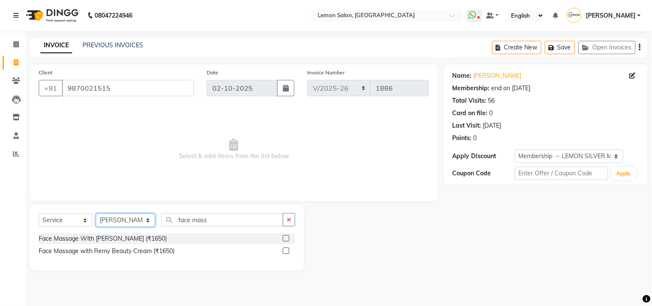
click at [135, 223] on select "Select Stylist Arun Arndive Ashfak Danish Mansoori DC Faheem Malik Kajal Pawar …" at bounding box center [125, 220] width 59 height 13
select select "66497"
click at [96, 214] on select "Select Stylist Arun Arndive Ashfak Danish Mansoori DC Faheem Malik Kajal Pawar …" at bounding box center [125, 220] width 59 height 13
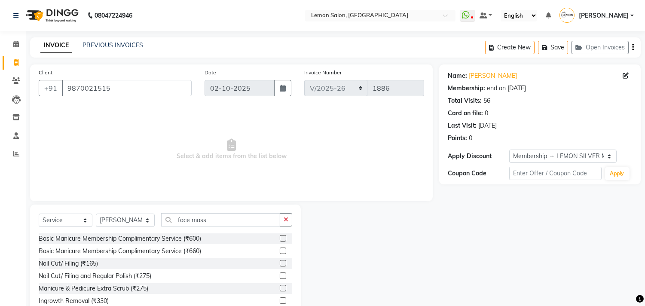
click at [282, 218] on button "button" at bounding box center [286, 219] width 12 height 13
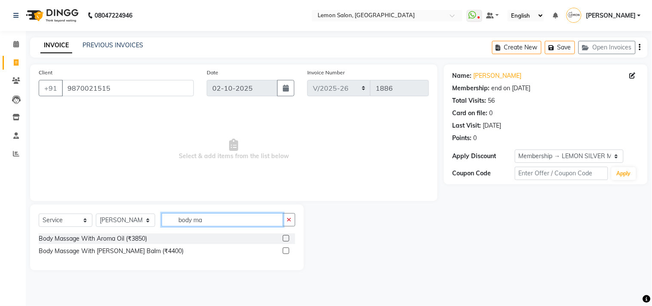
type input "body ma"
click at [286, 248] on label at bounding box center [286, 251] width 6 height 6
click at [286, 248] on input "checkbox" at bounding box center [286, 251] width 6 height 6
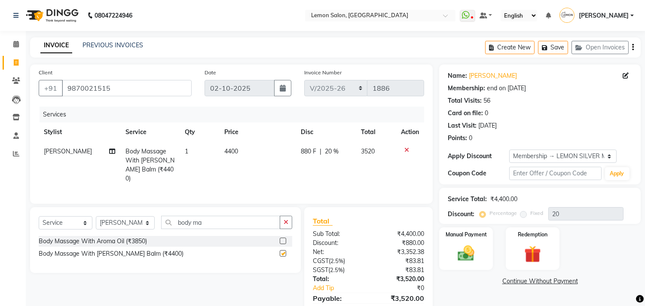
checkbox input "false"
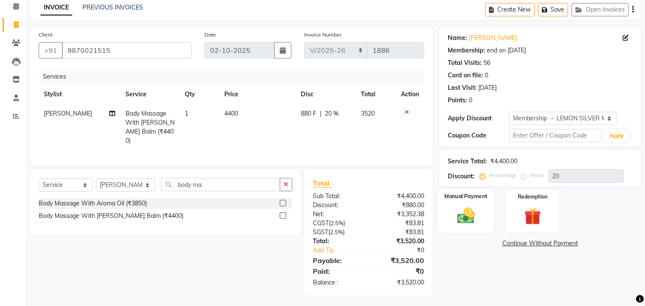
scroll to position [39, 0]
click at [461, 208] on img at bounding box center [466, 215] width 28 height 20
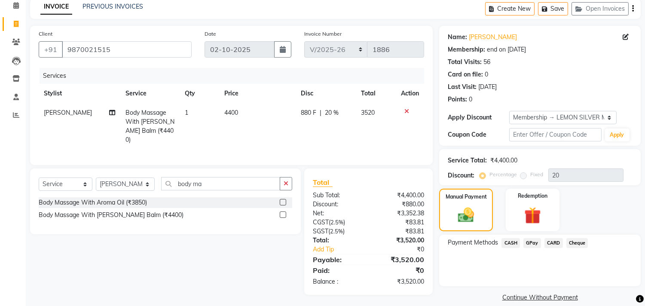
click at [552, 242] on span "CARD" at bounding box center [554, 243] width 18 height 10
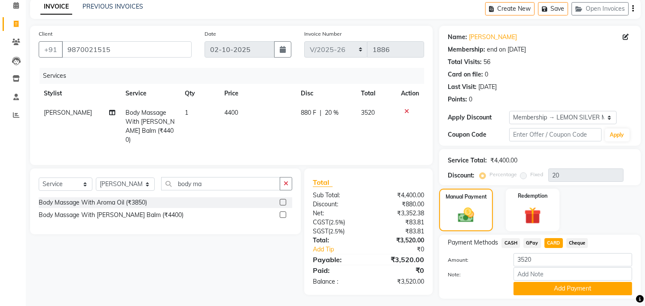
scroll to position [61, 0]
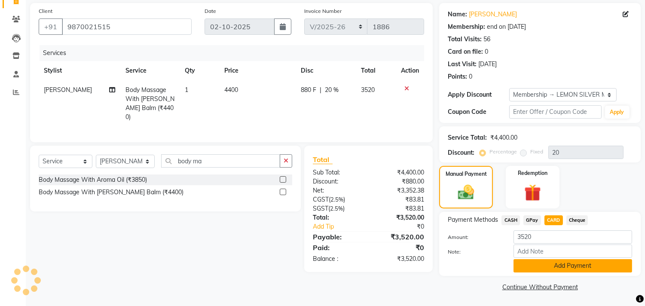
click at [540, 264] on button "Add Payment" at bounding box center [573, 265] width 119 height 13
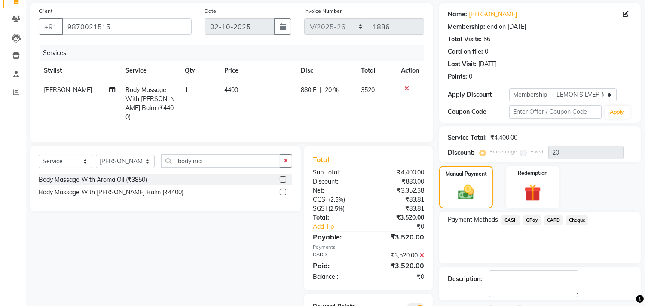
scroll to position [99, 0]
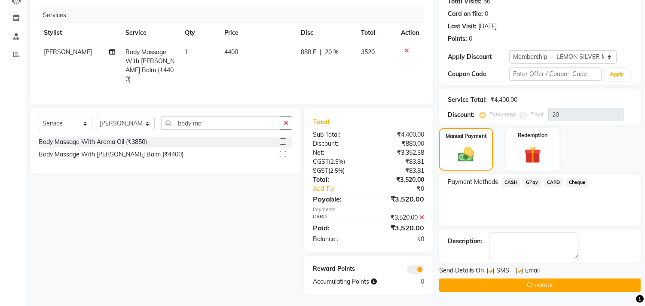
click at [490, 270] on label at bounding box center [490, 271] width 6 height 6
click at [490, 270] on input "checkbox" at bounding box center [490, 272] width 6 height 6
checkbox input "false"
click at [518, 269] on label at bounding box center [519, 271] width 6 height 6
click at [518, 269] on input "checkbox" at bounding box center [519, 272] width 6 height 6
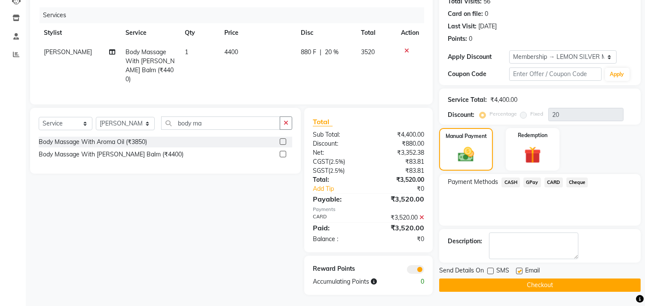
checkbox input "false"
click at [499, 283] on button "Checkout" at bounding box center [540, 285] width 202 height 13
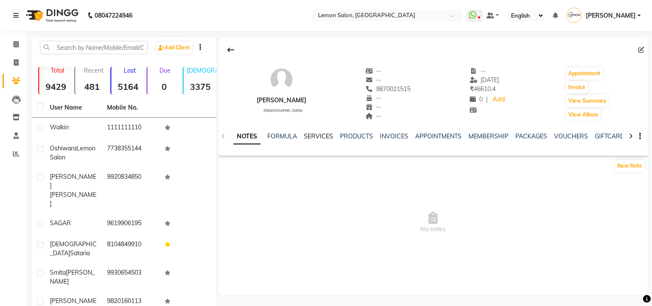
click at [307, 134] on link "SERVICES" at bounding box center [318, 136] width 29 height 8
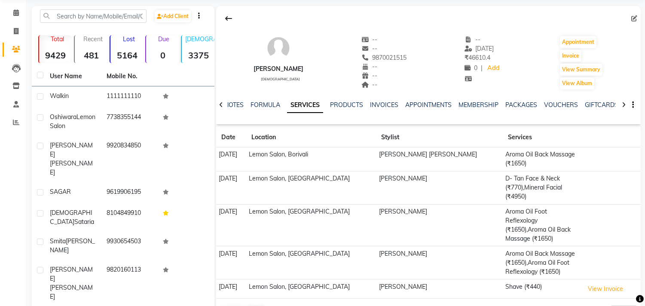
scroll to position [48, 0]
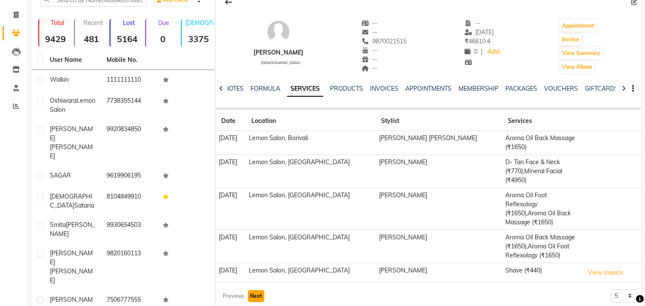
click at [251, 290] on button "Next" at bounding box center [256, 296] width 16 height 12
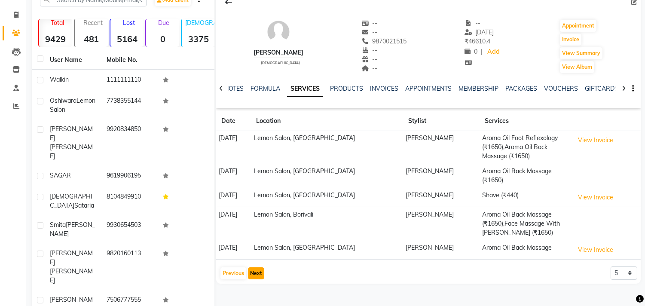
click at [259, 276] on button "Next" at bounding box center [256, 273] width 16 height 12
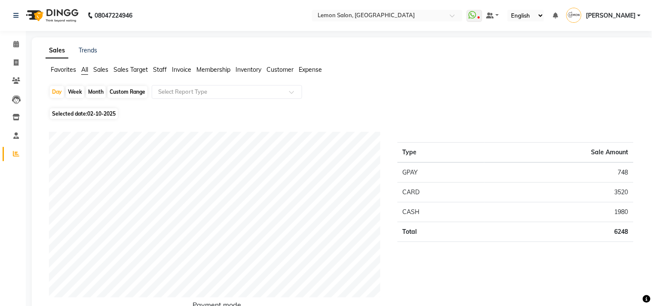
click at [123, 90] on div "Custom Range" at bounding box center [127, 92] width 40 height 12
select select "10"
select select "2025"
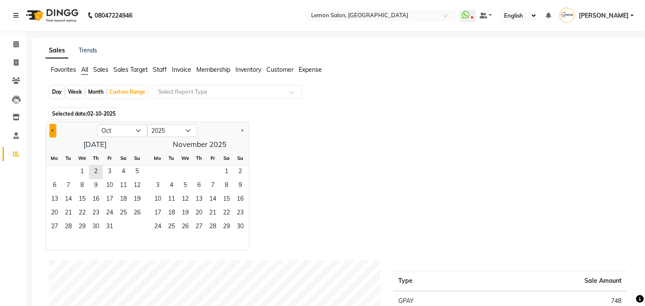
click at [52, 131] on button "Previous month" at bounding box center [52, 131] width 7 height 14
select select "9"
click at [52, 174] on span "1" at bounding box center [55, 173] width 14 height 14
click at [65, 229] on span "30" at bounding box center [68, 228] width 14 height 14
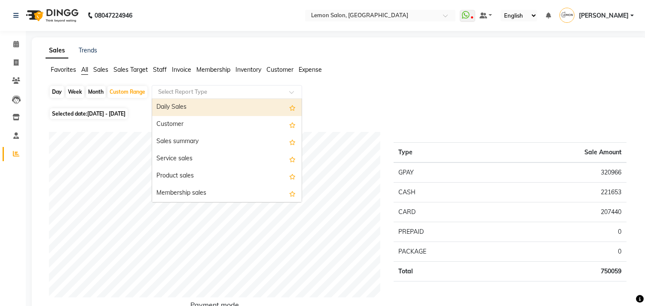
click at [221, 88] on input "text" at bounding box center [218, 92] width 124 height 9
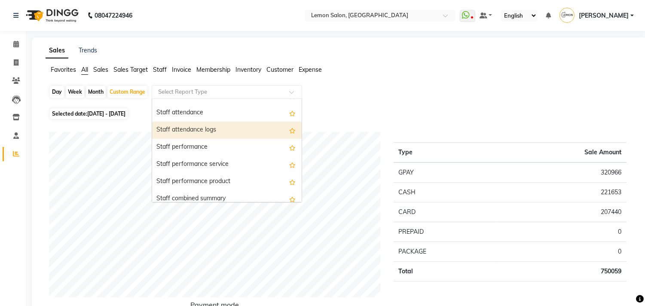
scroll to position [286, 0]
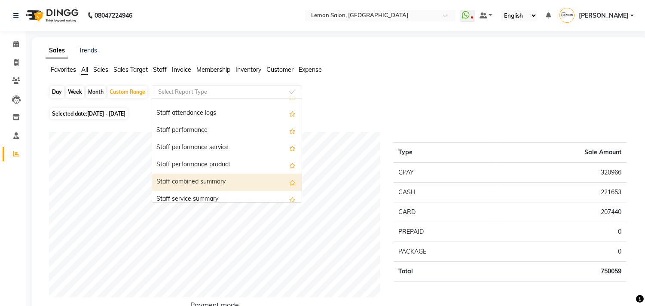
click at [189, 185] on div "Staff combined summary" at bounding box center [227, 182] width 150 height 17
select select "csv"
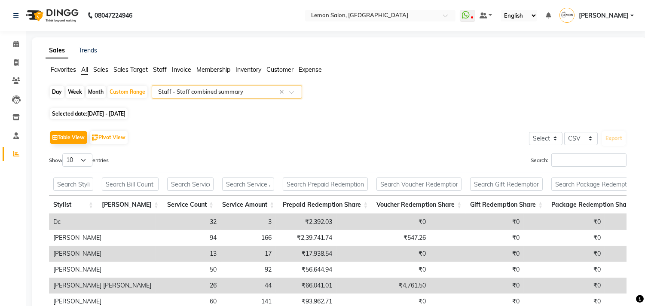
scroll to position [48, 0]
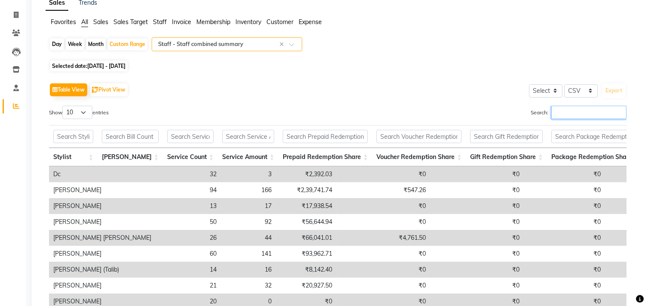
click at [566, 108] on input "Search:" at bounding box center [589, 112] width 75 height 13
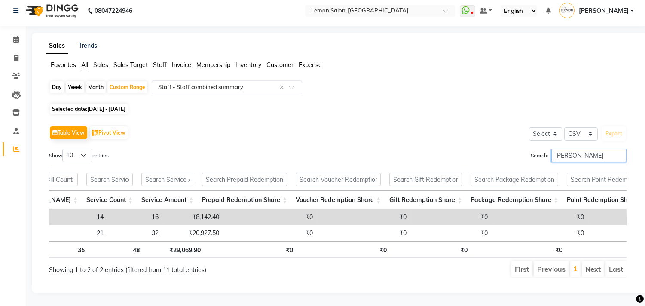
scroll to position [0, 0]
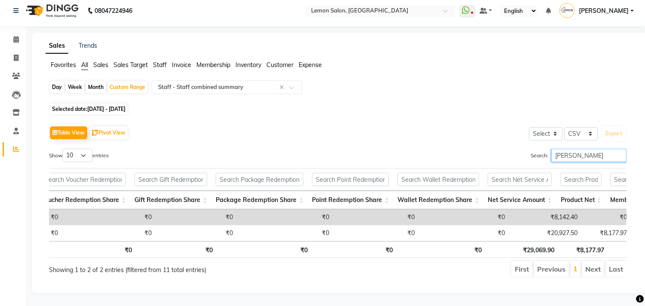
type input "[PERSON_NAME]"
click at [18, 36] on icon at bounding box center [16, 39] width 6 height 6
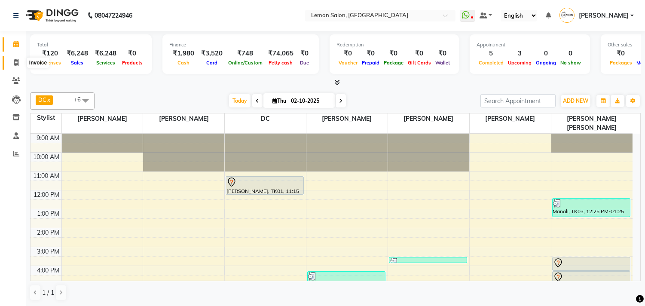
click at [10, 66] on span at bounding box center [16, 63] width 15 height 10
select select "569"
select select "service"
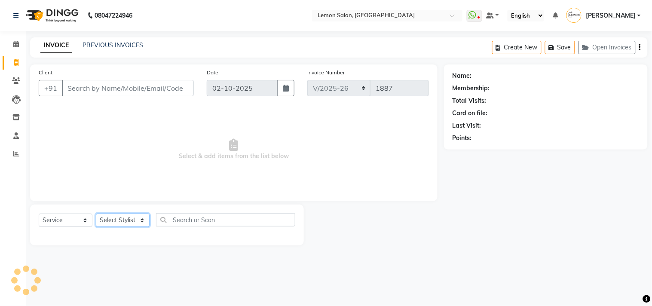
click at [115, 220] on select "Select Stylist" at bounding box center [123, 220] width 54 height 13
select select "7383"
click at [96, 214] on select "Select Stylist Arun Arndive [PERSON_NAME] Danish [PERSON_NAME] [PERSON_NAME] [P…" at bounding box center [125, 220] width 59 height 13
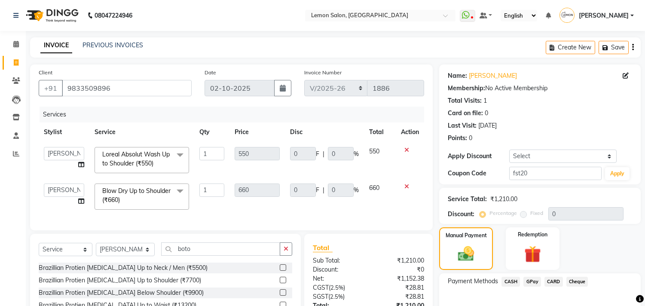
select select "569"
select select "92039"
select select "service"
select select "92039"
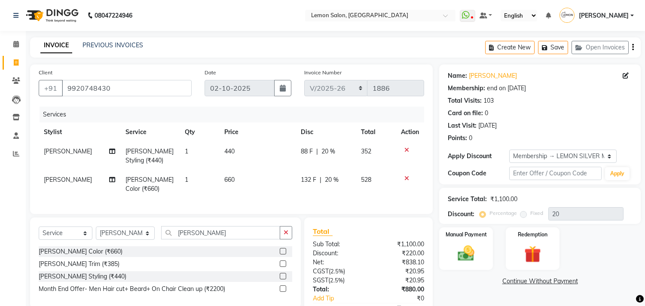
select select "569"
select select "service"
select select "7385"
select select "1: Object"
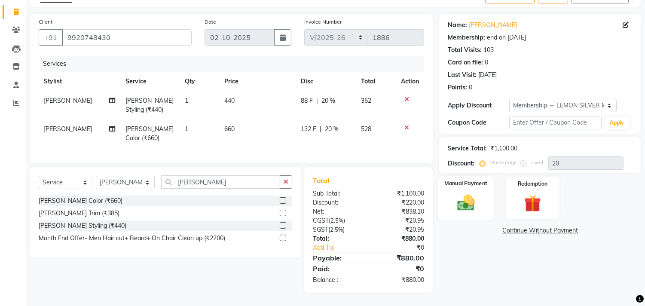
click at [455, 195] on img at bounding box center [466, 203] width 28 height 20
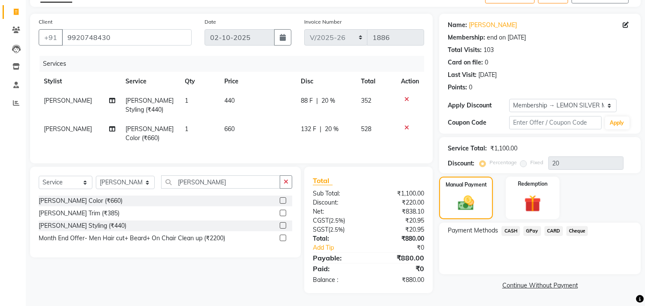
click at [509, 226] on span "CASH" at bounding box center [511, 231] width 18 height 10
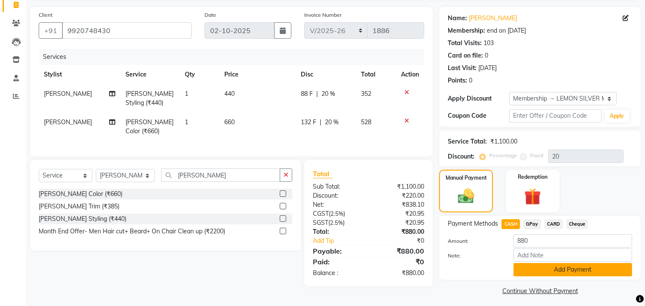
click at [522, 267] on button "Add Payment" at bounding box center [573, 269] width 119 height 13
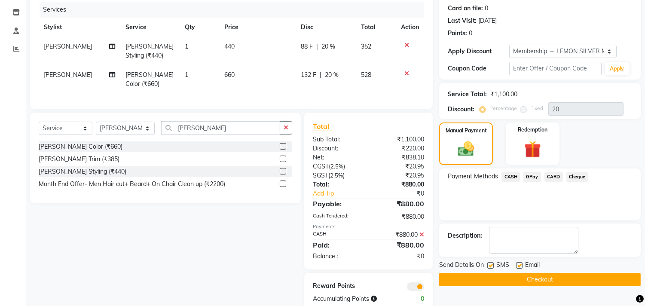
scroll to position [131, 0]
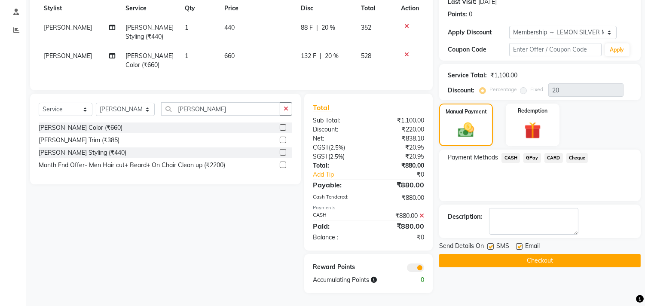
click at [489, 243] on label at bounding box center [490, 246] width 6 height 6
click at [489, 244] on input "checkbox" at bounding box center [490, 247] width 6 height 6
checkbox input "false"
click at [519, 243] on label at bounding box center [519, 246] width 6 height 6
click at [519, 244] on input "checkbox" at bounding box center [519, 247] width 6 height 6
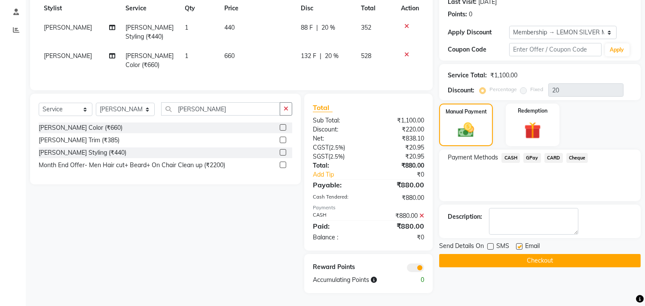
checkbox input "false"
click at [508, 255] on button "Checkout" at bounding box center [540, 260] width 202 height 13
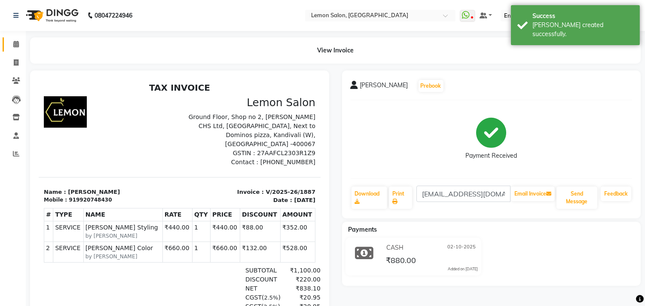
click at [13, 38] on link "Calendar" at bounding box center [13, 44] width 21 height 14
